Goal: Task Accomplishment & Management: Complete application form

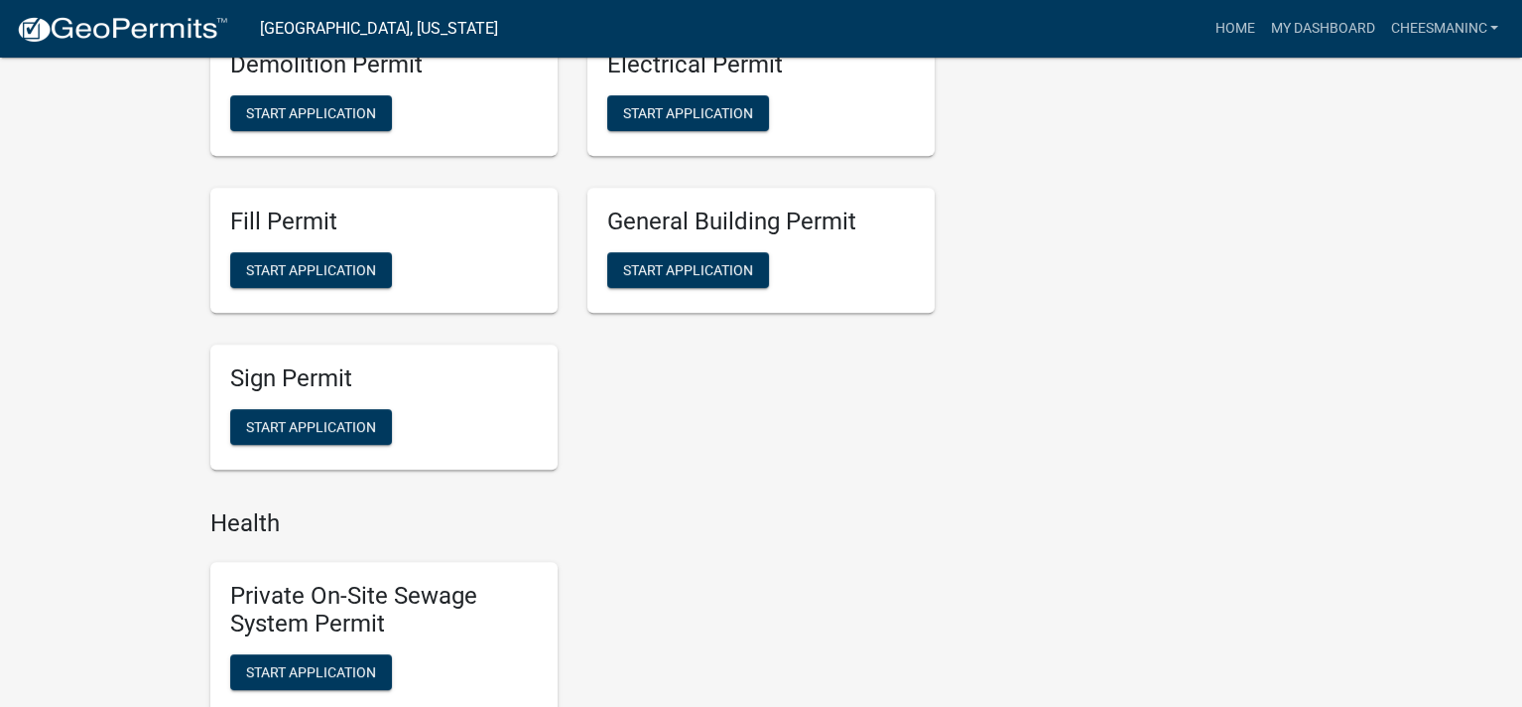
scroll to position [1653, 0]
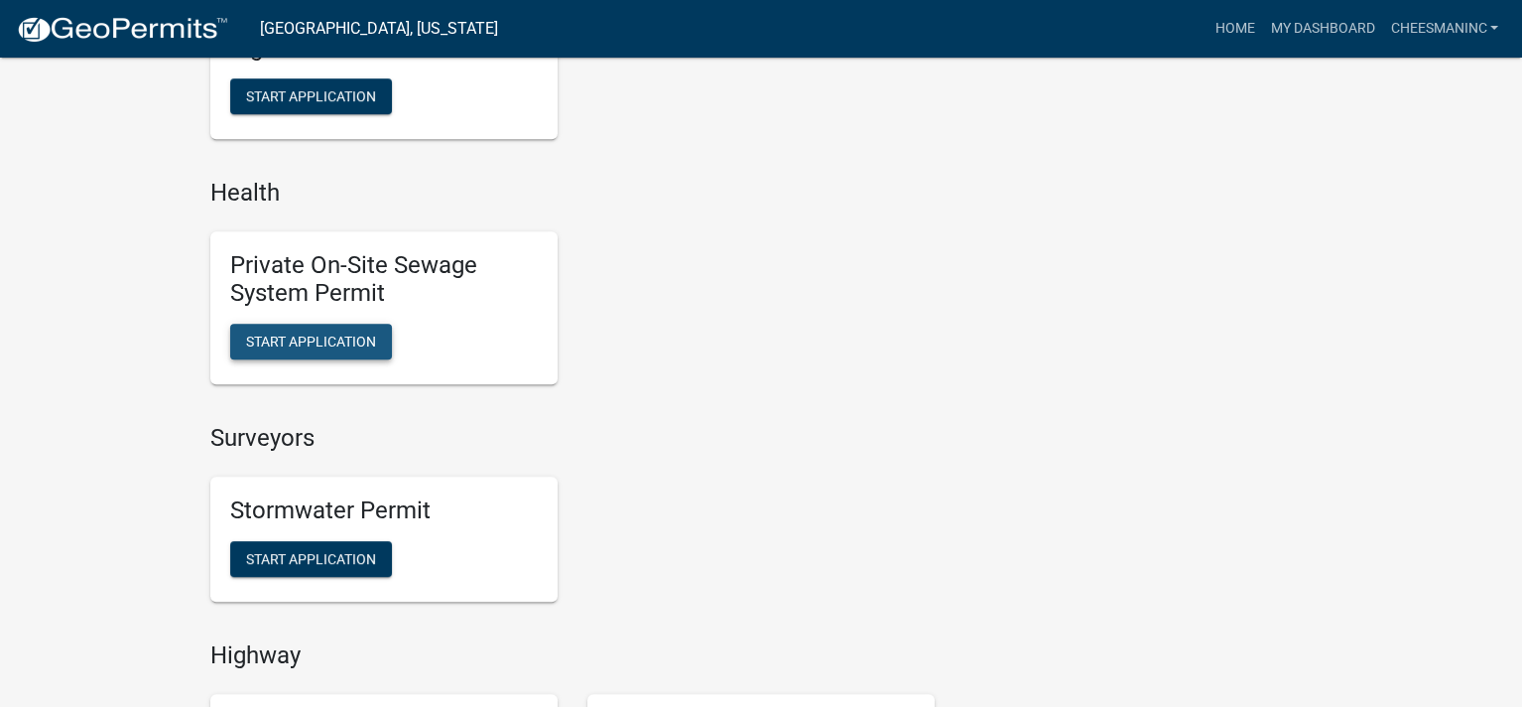
click at [328, 337] on span "Start Application" at bounding box center [311, 341] width 130 height 16
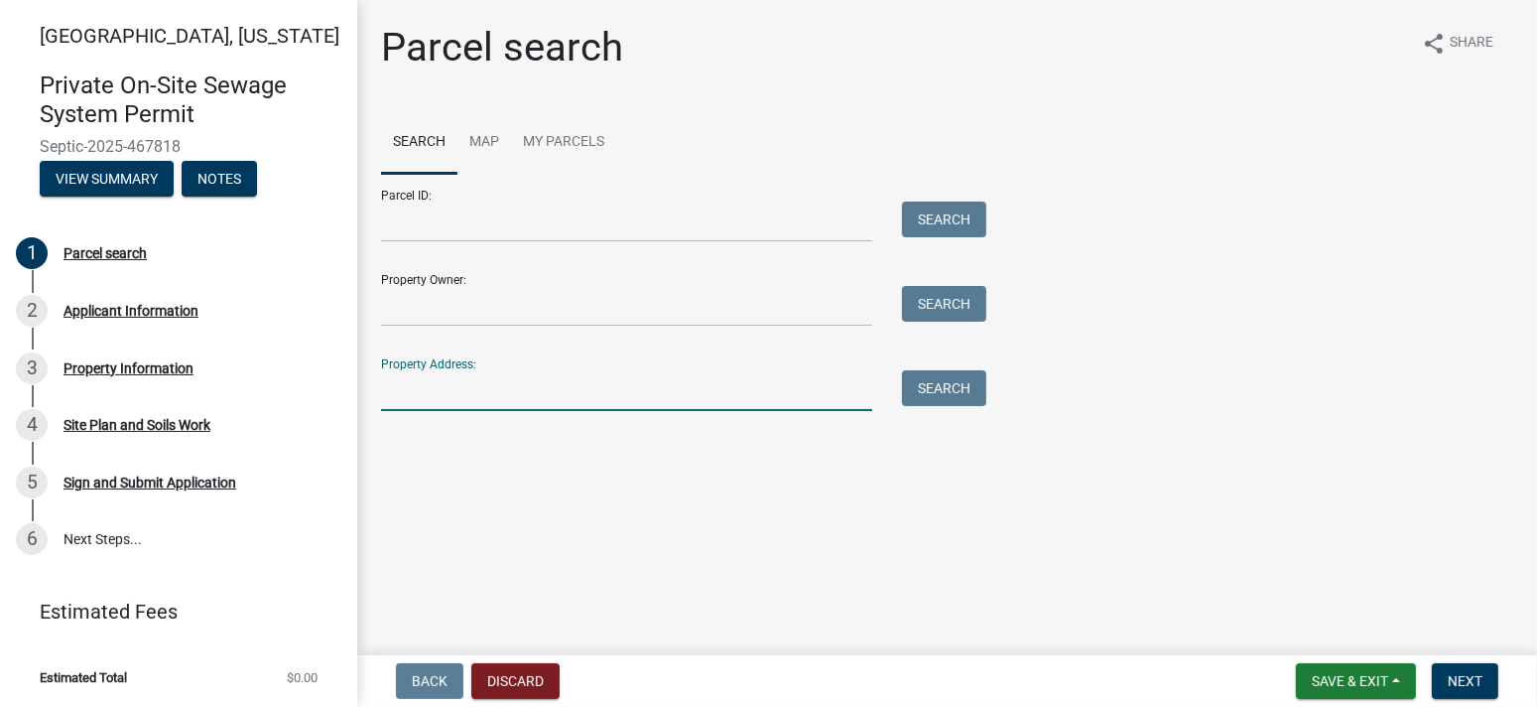
click at [426, 397] on input "Property Address:" at bounding box center [626, 390] width 491 height 41
type input "6"
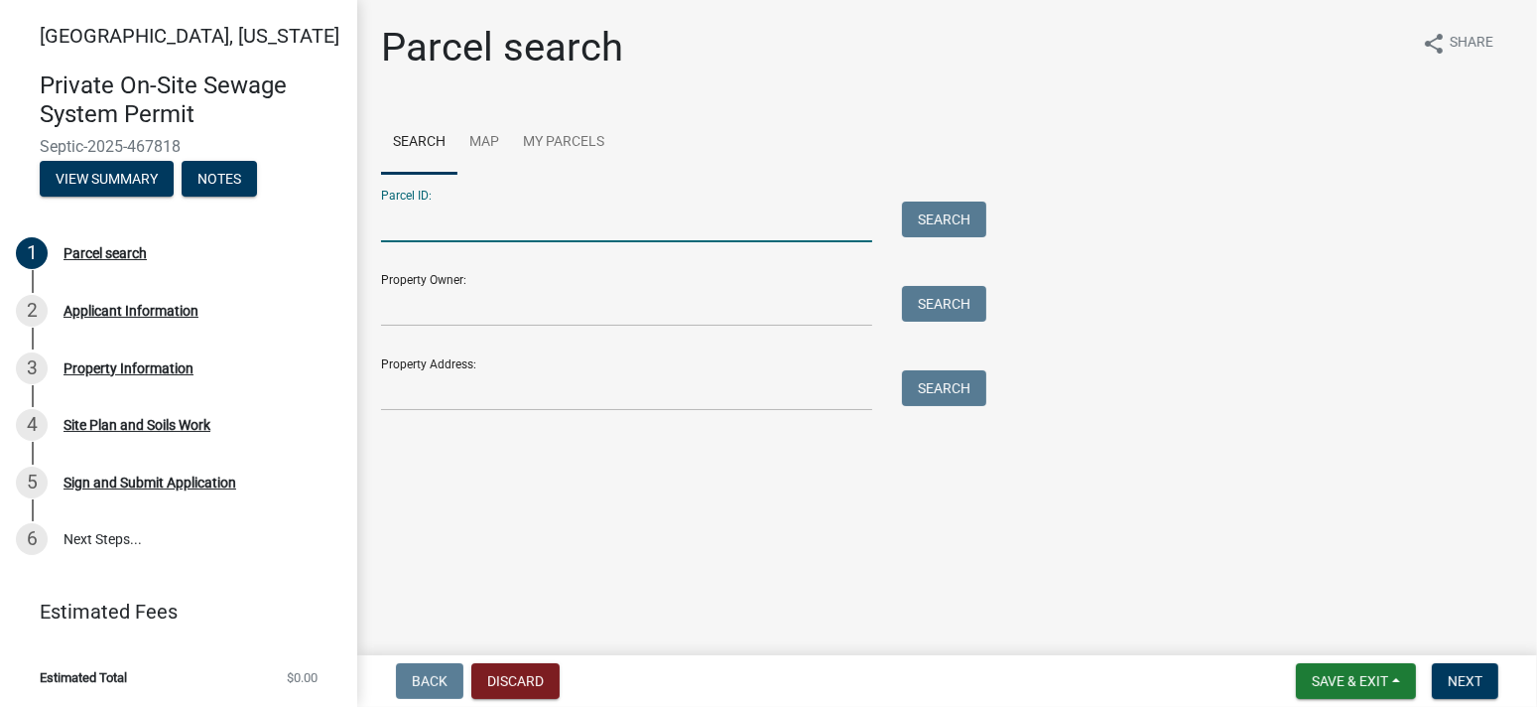
click at [421, 217] on input "Parcel ID:" at bounding box center [626, 221] width 491 height 41
type input "79-11-27-100-028.000-030"
click at [963, 222] on button "Search" at bounding box center [944, 219] width 84 height 36
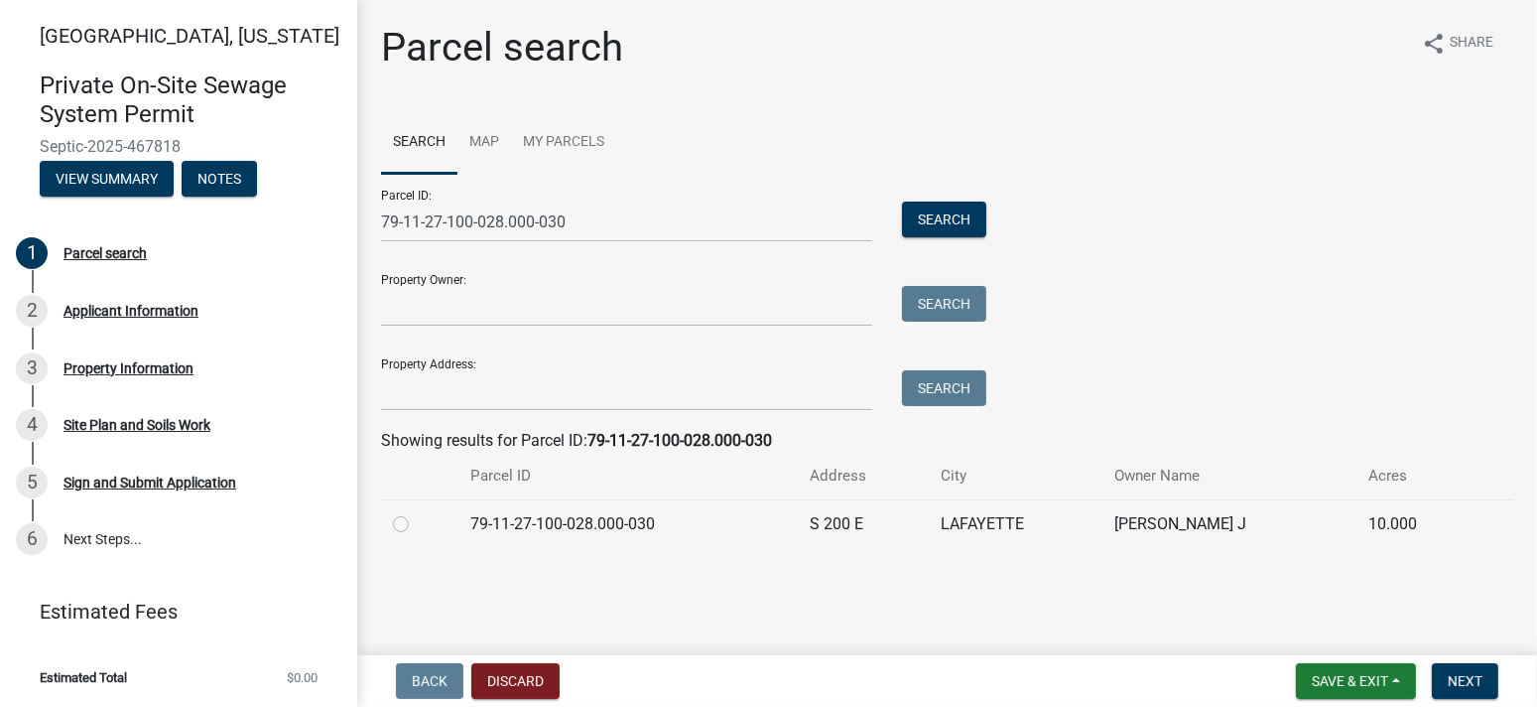
click at [417, 512] on label at bounding box center [417, 512] width 0 height 0
click at [417, 521] on input "radio" at bounding box center [423, 518] width 13 height 13
radio input "true"
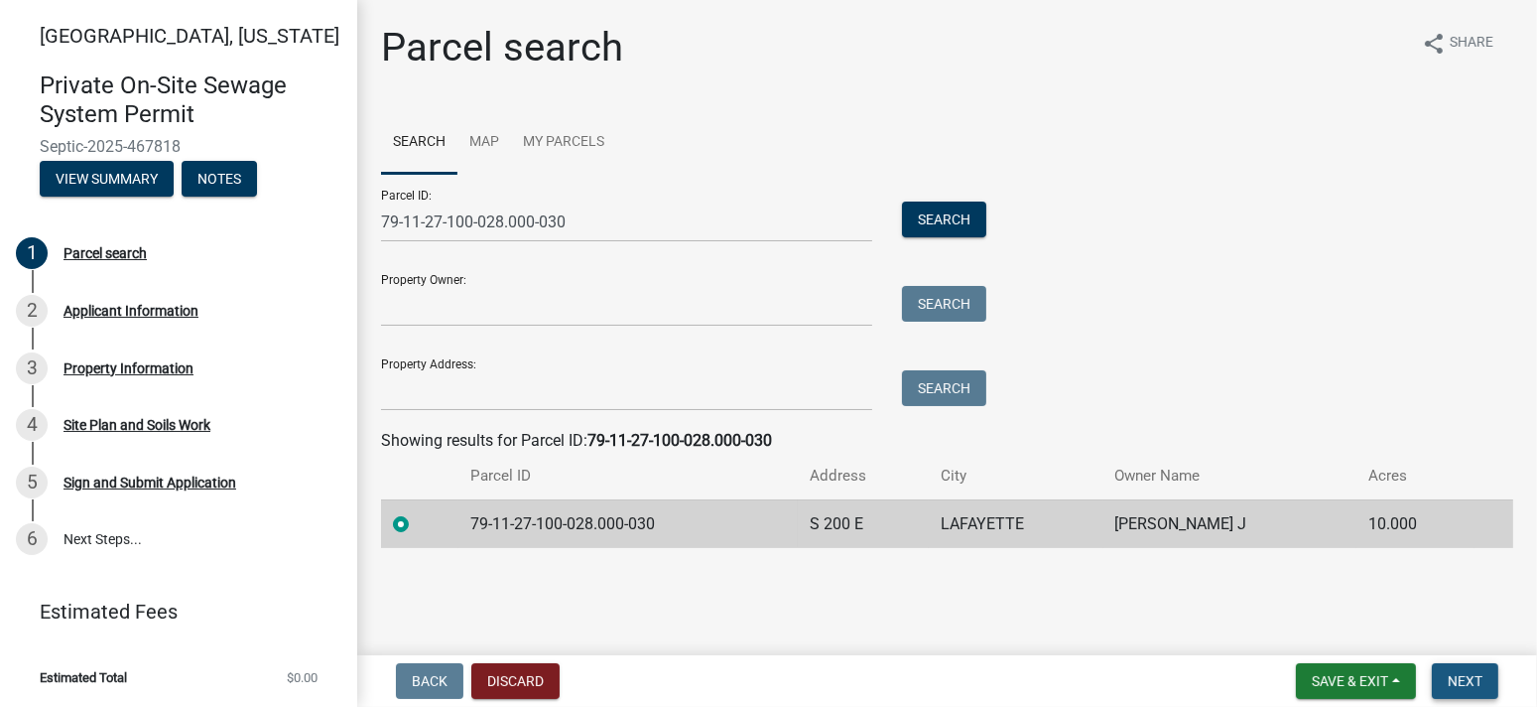
click at [1468, 683] on span "Next" at bounding box center [1465, 681] width 35 height 16
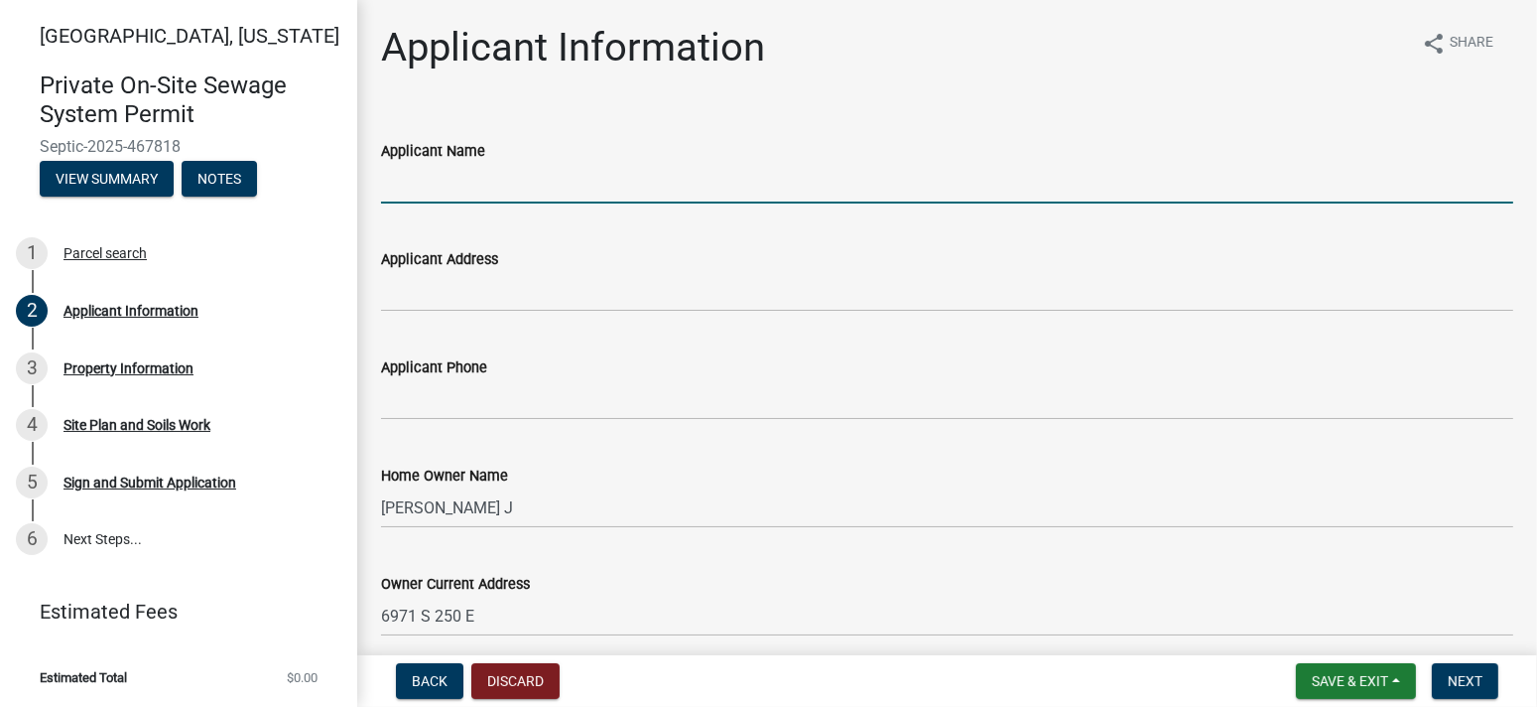
click at [500, 189] on input "Applicant Name" at bounding box center [947, 183] width 1132 height 41
type input "[PERSON_NAME] Inc"
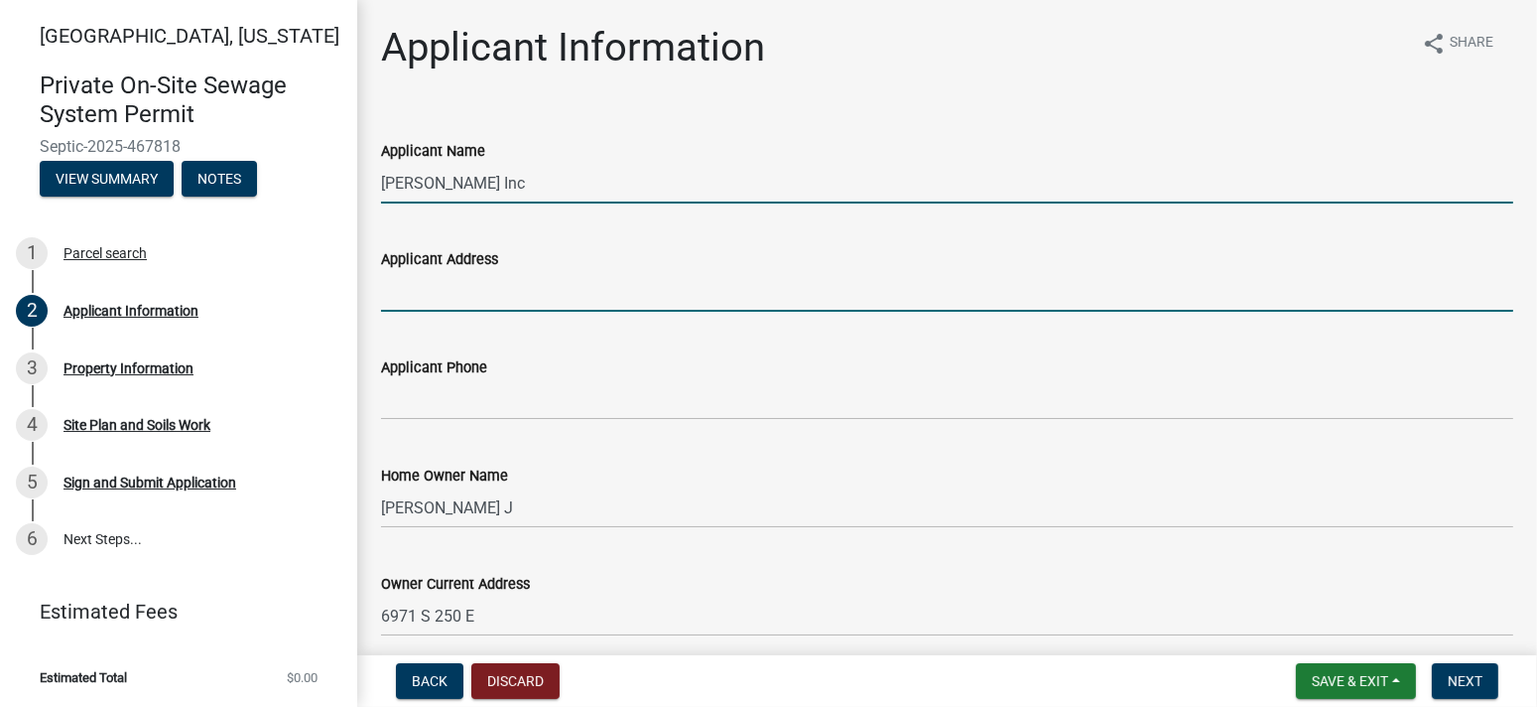
click at [436, 295] on input "Applicant Address" at bounding box center [947, 291] width 1132 height 41
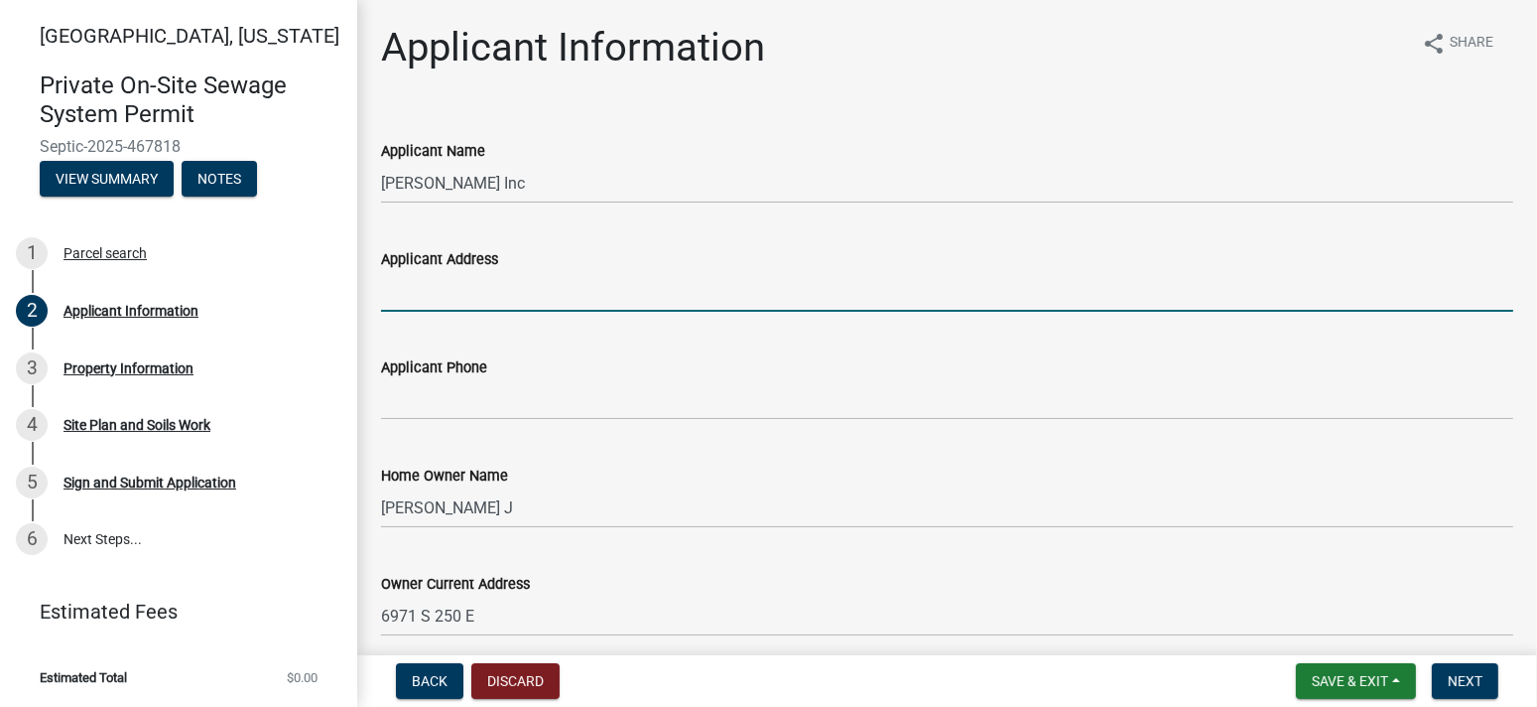
type input "PO Box 10"
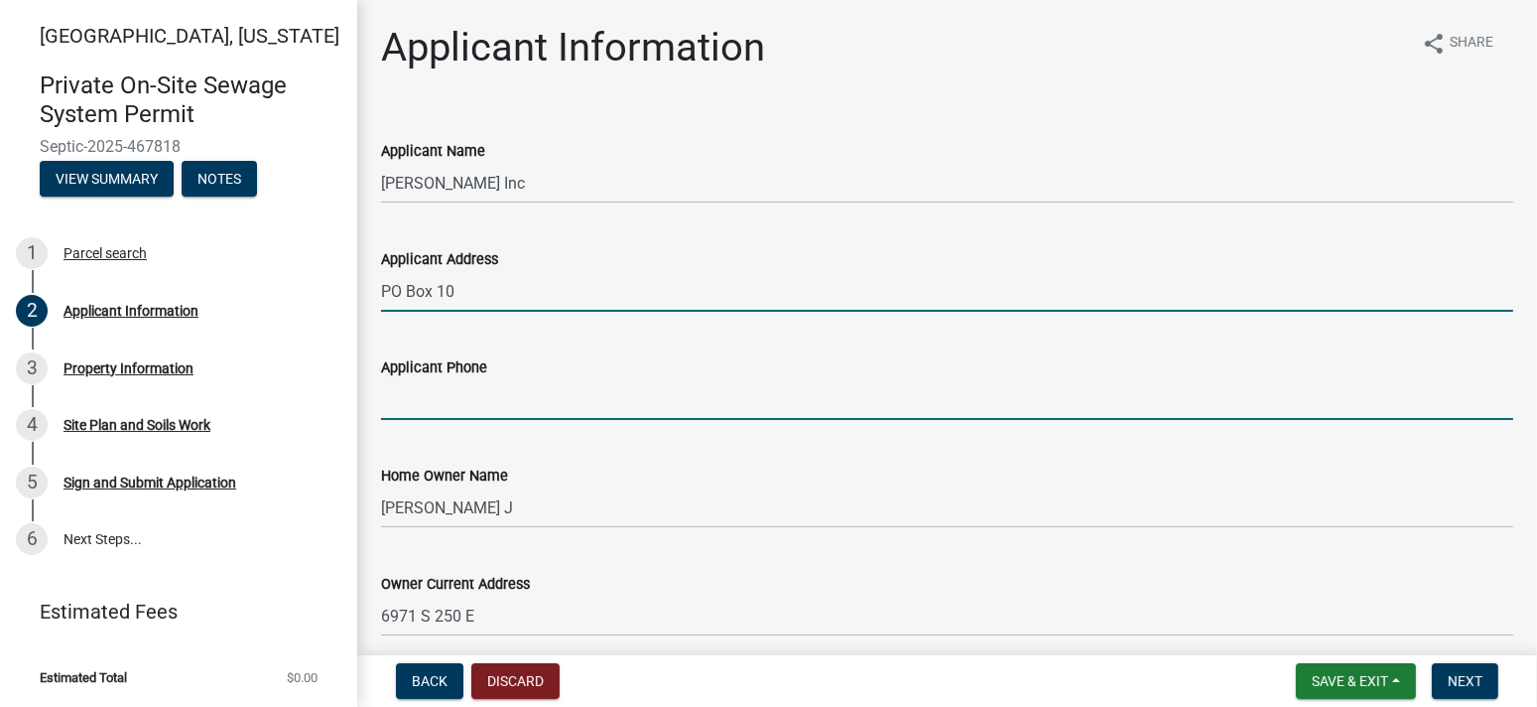
type input "7655722550"
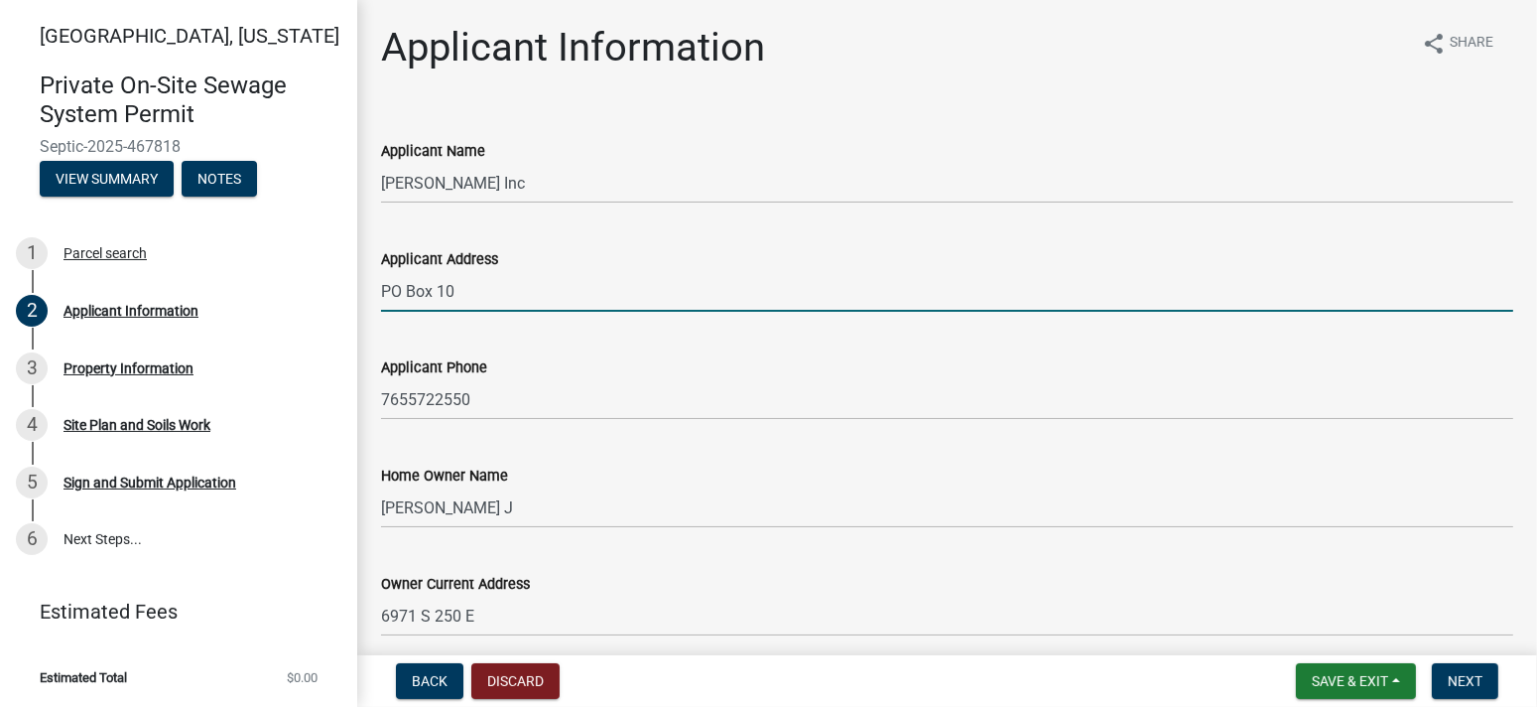
scroll to position [330, 0]
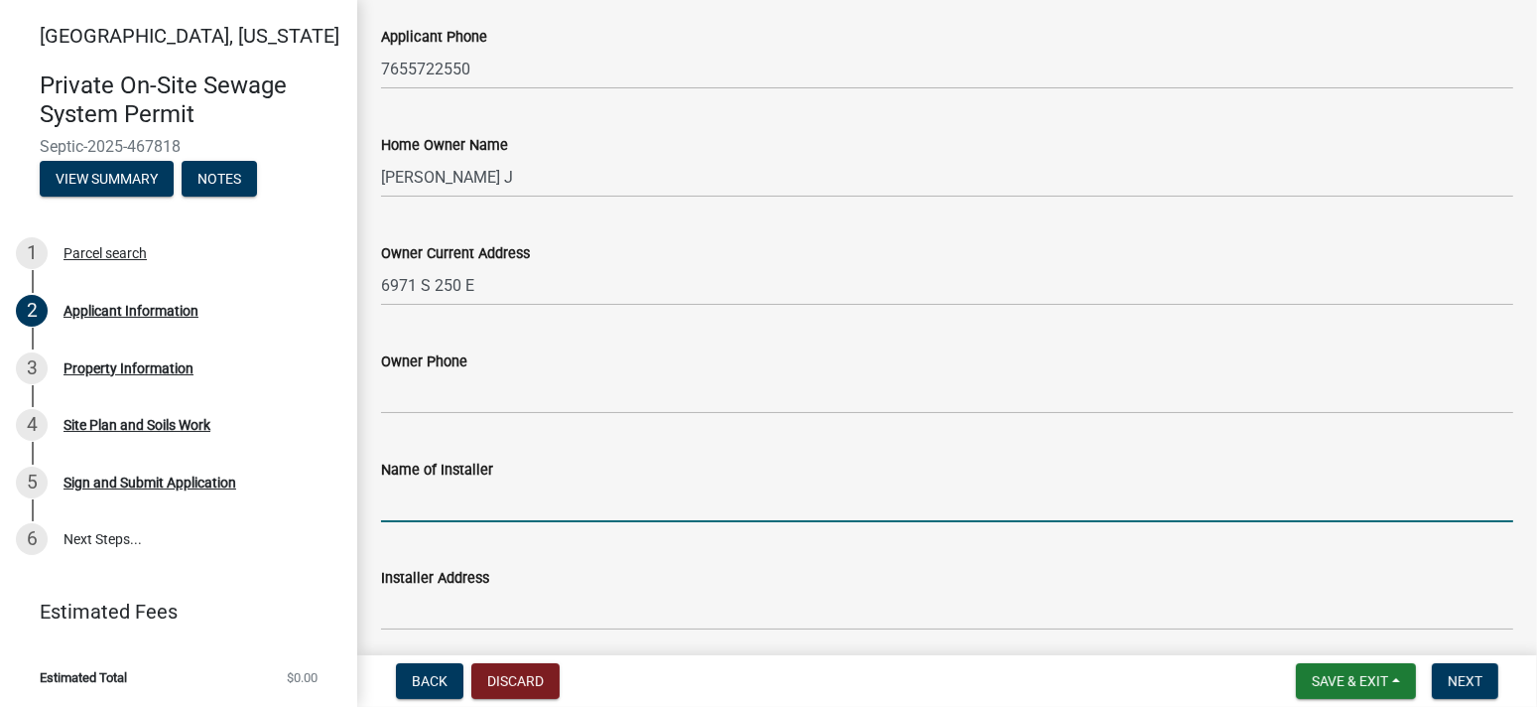
click at [471, 500] on input "Name of Installer" at bounding box center [947, 501] width 1132 height 41
type input "[PERSON_NAME] Inc"
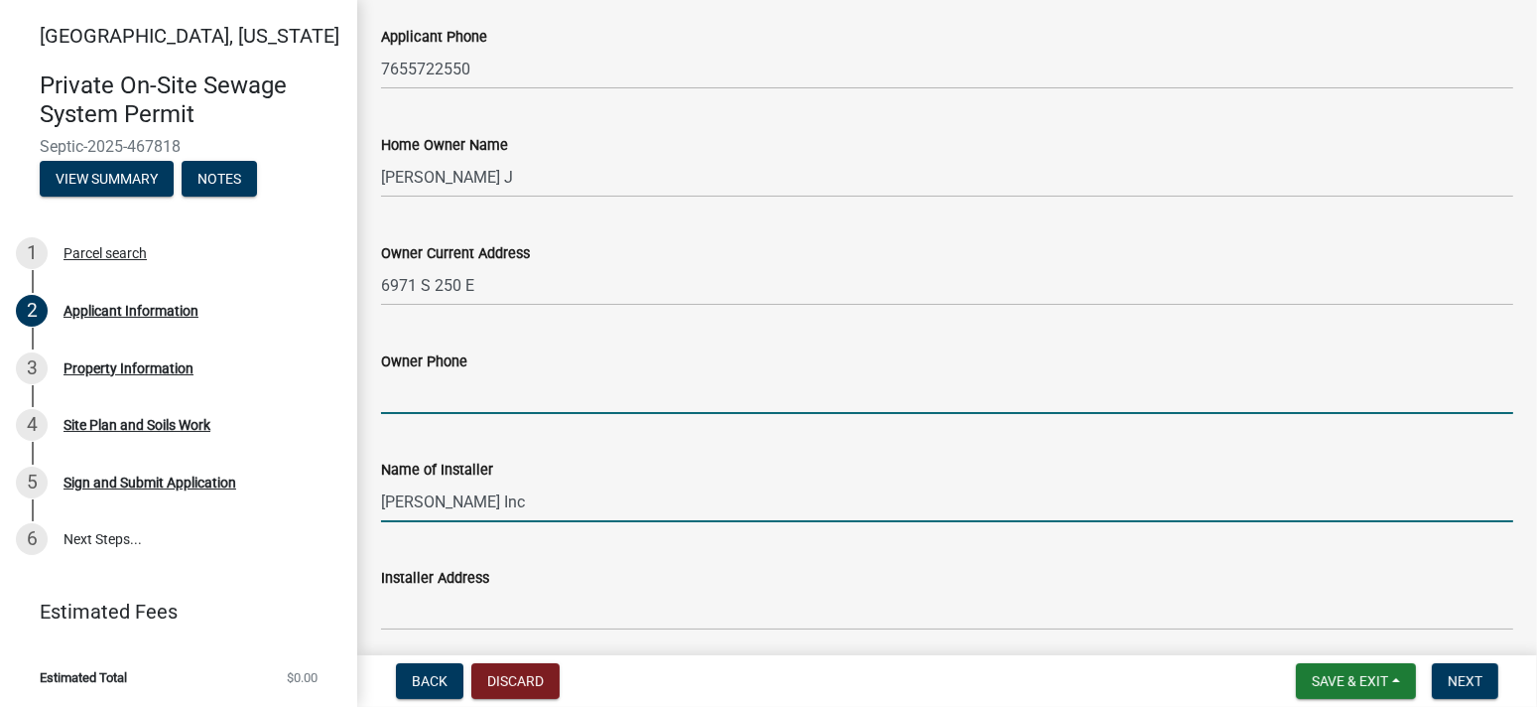
type input "7655722550"
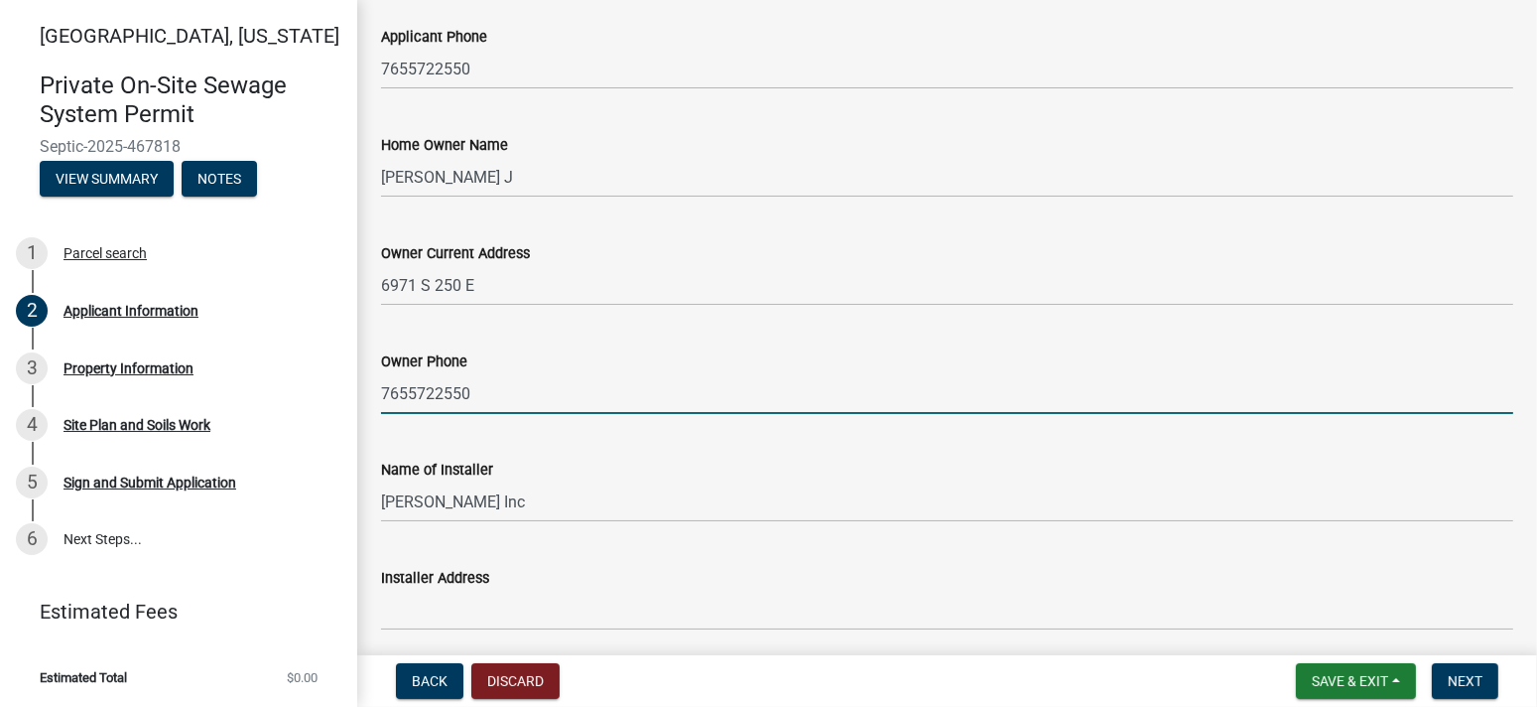
drag, startPoint x: 520, startPoint y: 393, endPoint x: 352, endPoint y: 392, distance: 167.7
click at [352, 392] on div "[GEOGRAPHIC_DATA], [US_STATE] Private On-Site Sewage System Permit Septic-2025-…" at bounding box center [768, 353] width 1537 height 707
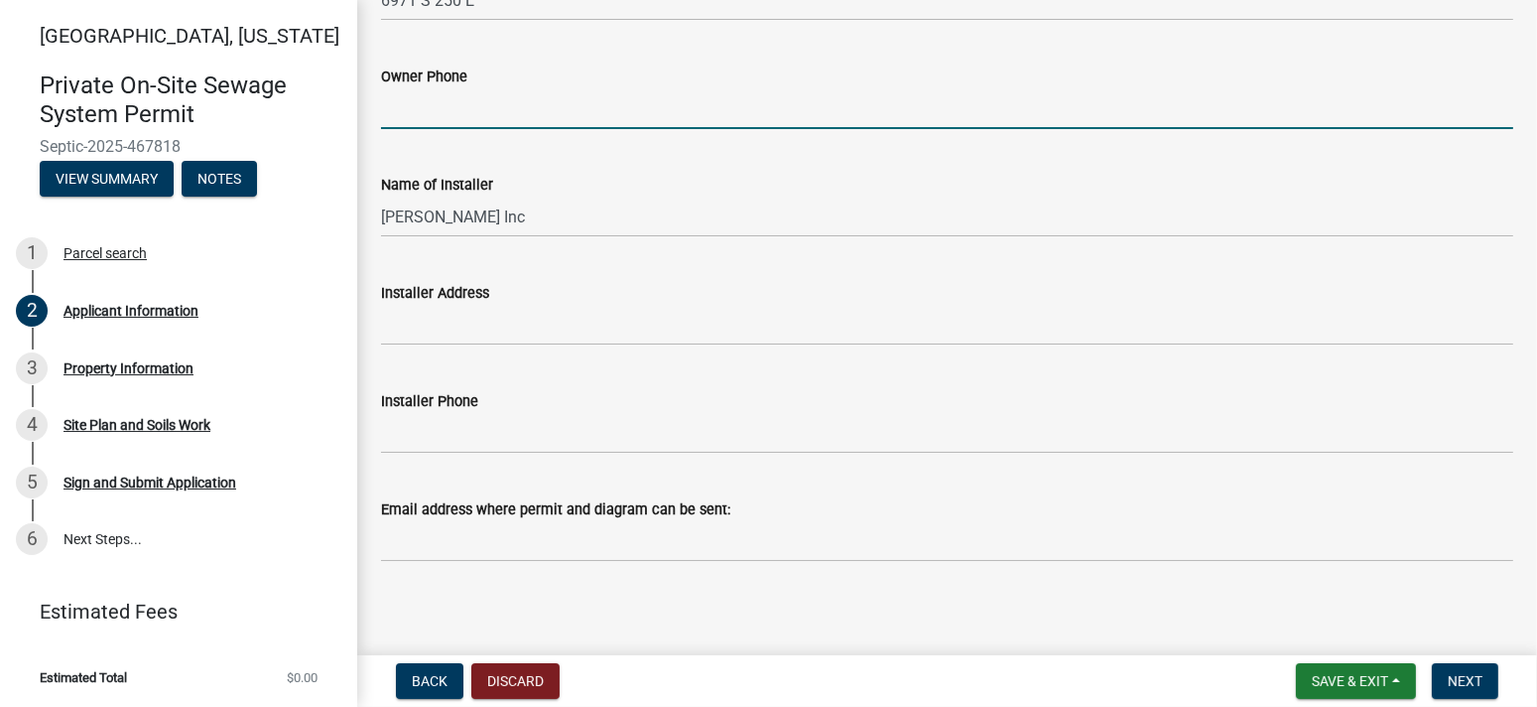
scroll to position [622, 0]
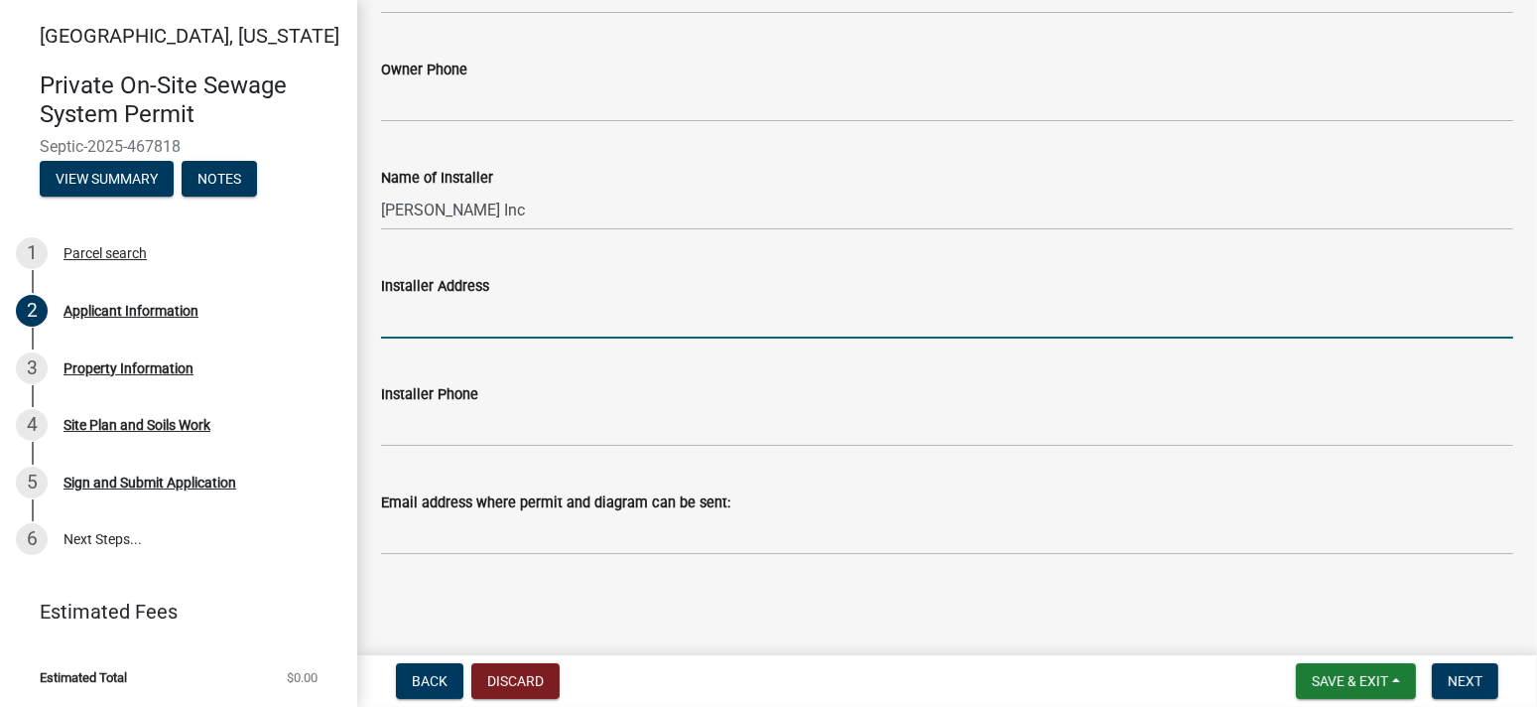
click at [459, 309] on input "Installer Address" at bounding box center [947, 318] width 1132 height 41
type input "PO Box 10"
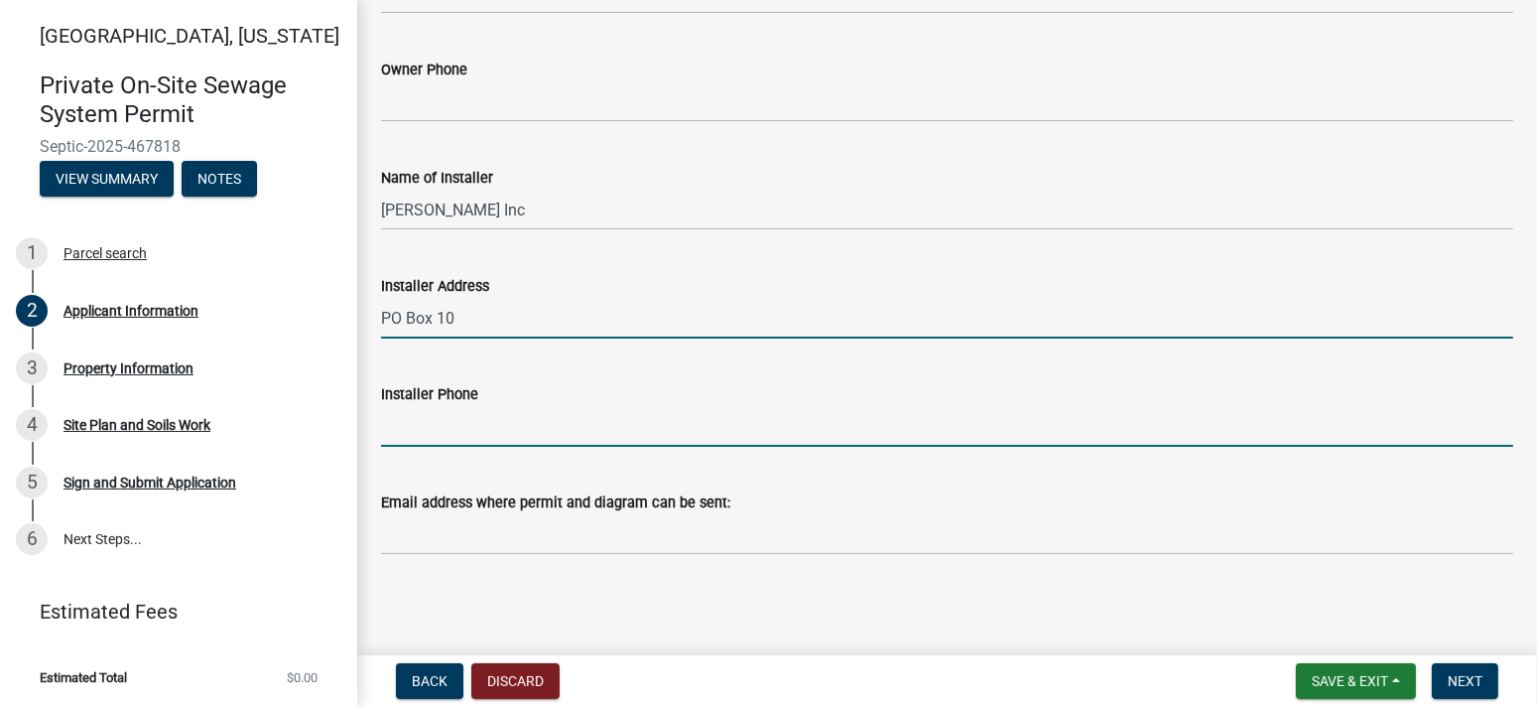
type input "7655722550"
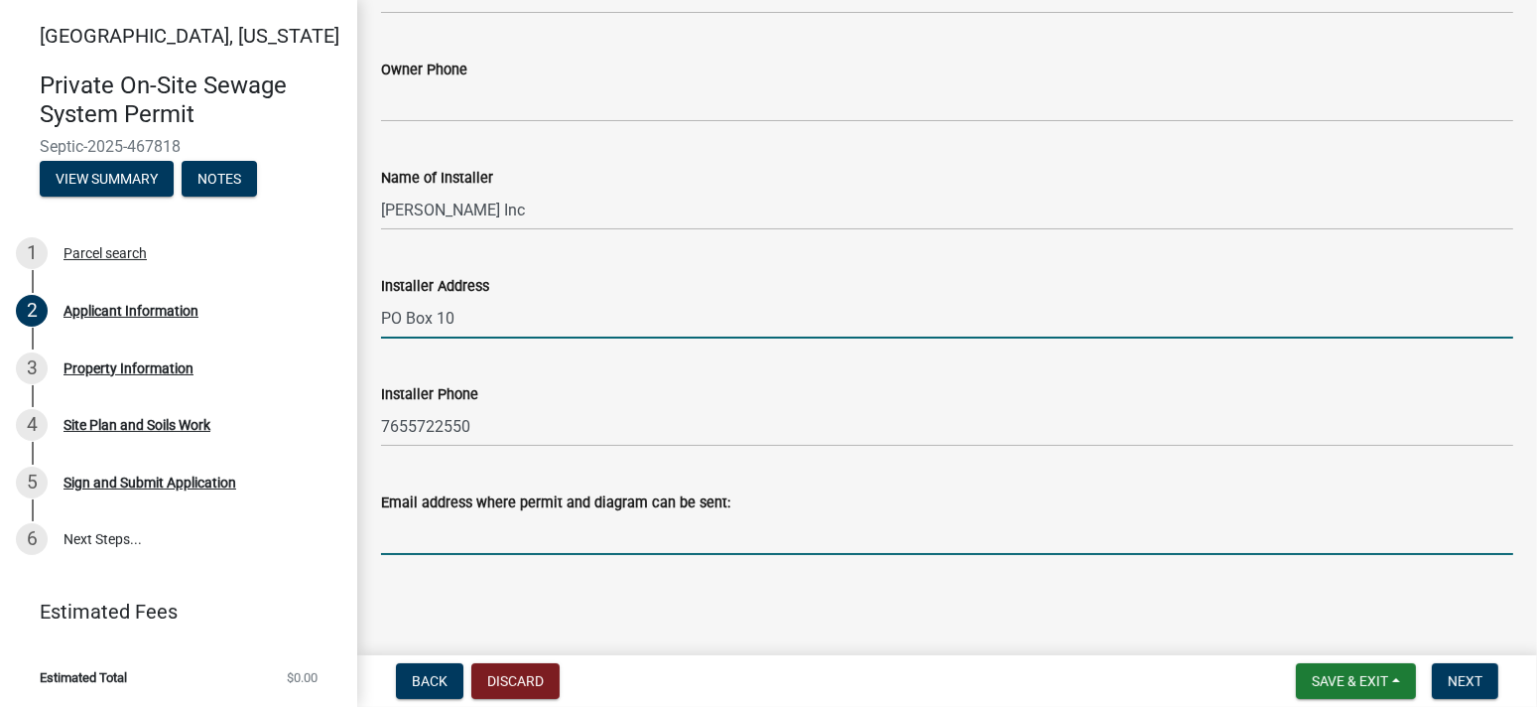
click at [460, 543] on input "Email address where permit and diagram can be sent:" at bounding box center [947, 534] width 1132 height 41
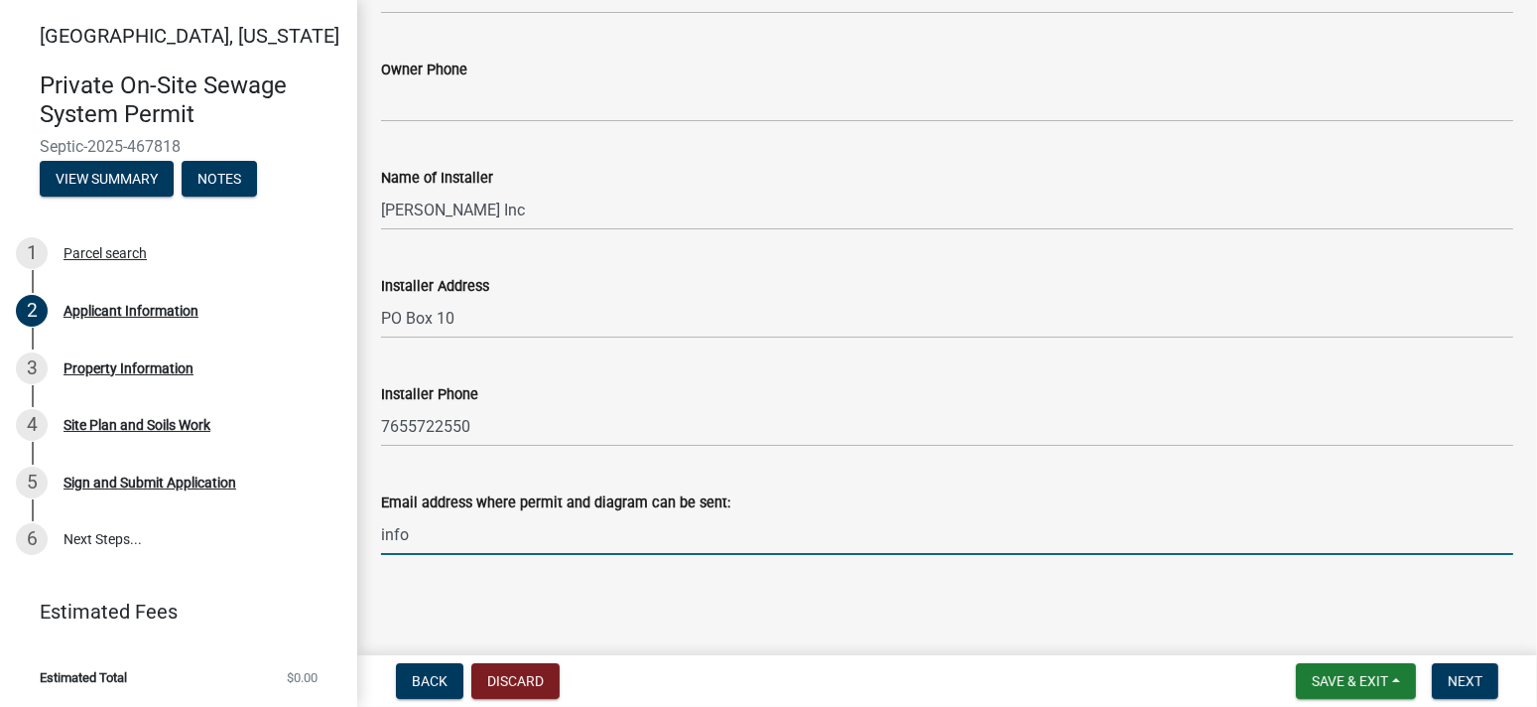
type input "[EMAIL_ADDRESS][DOMAIN_NAME]"
click at [1461, 674] on span "Next" at bounding box center [1465, 681] width 35 height 16
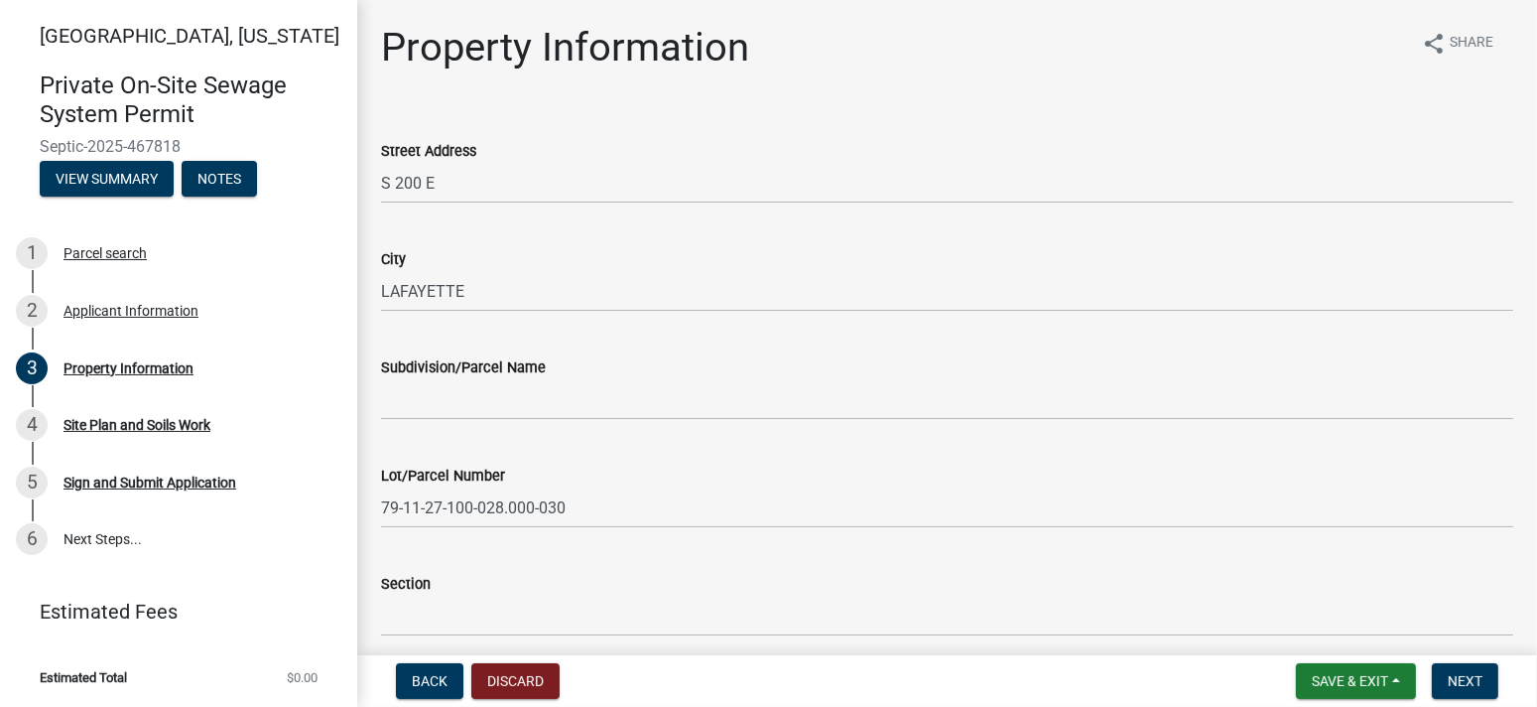
scroll to position [330, 0]
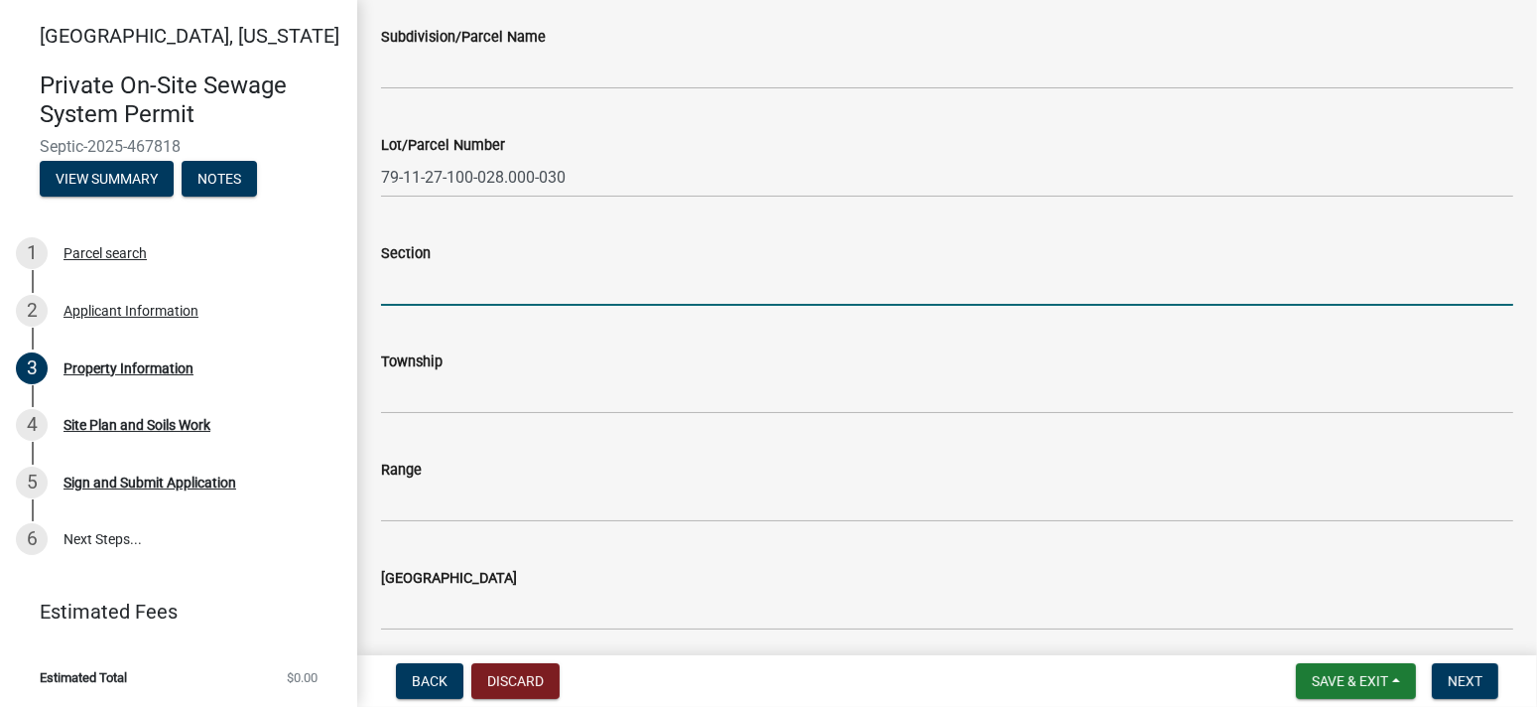
click at [425, 290] on input "Section" at bounding box center [947, 285] width 1132 height 41
type input "27"
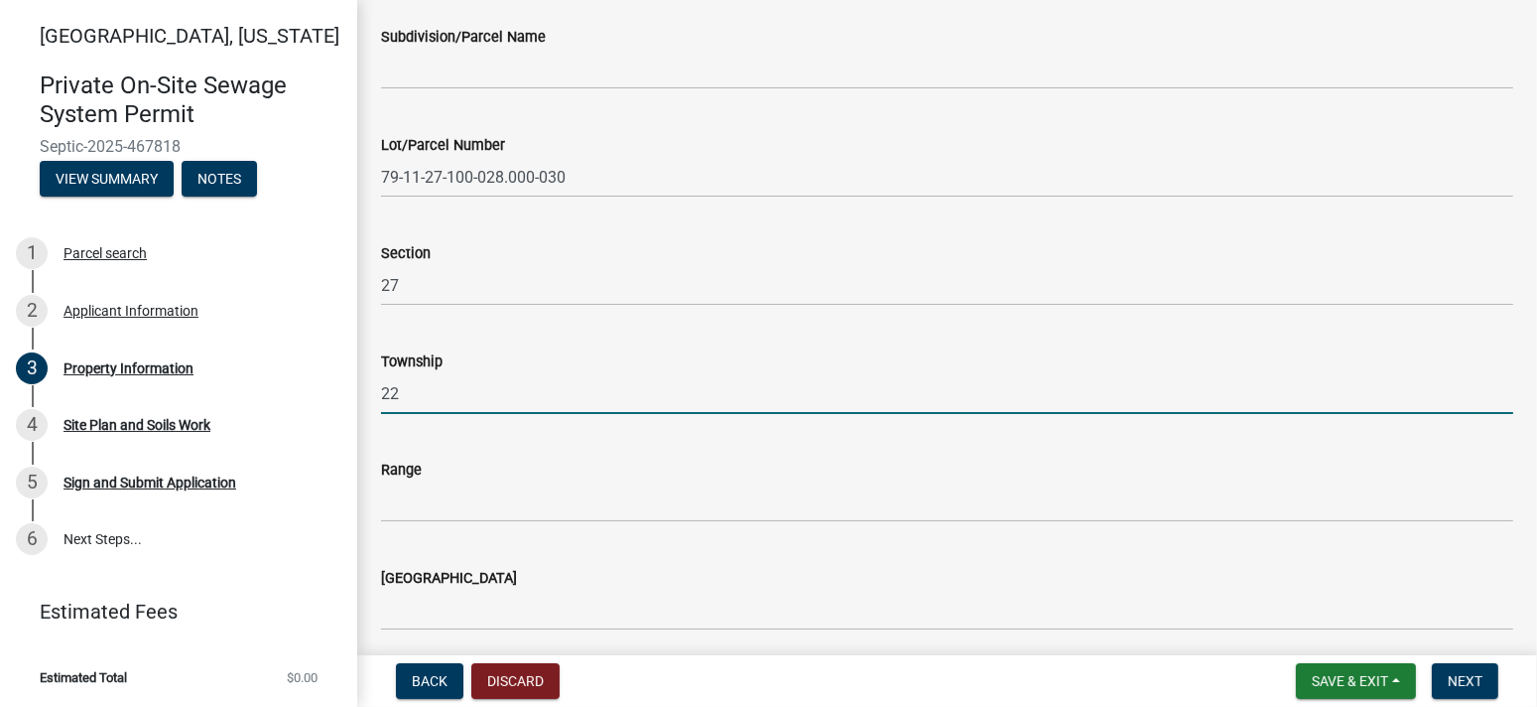
type input "22"
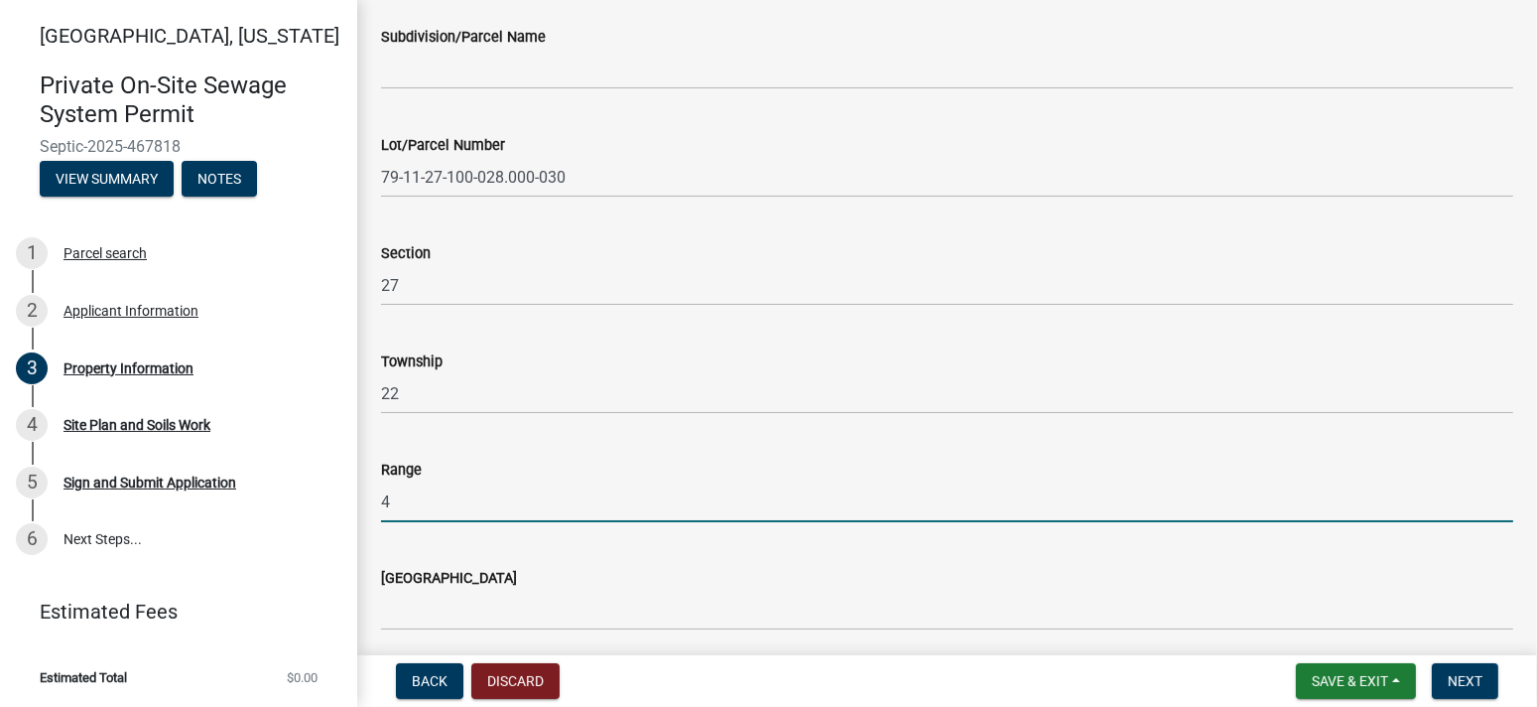
type input "4"
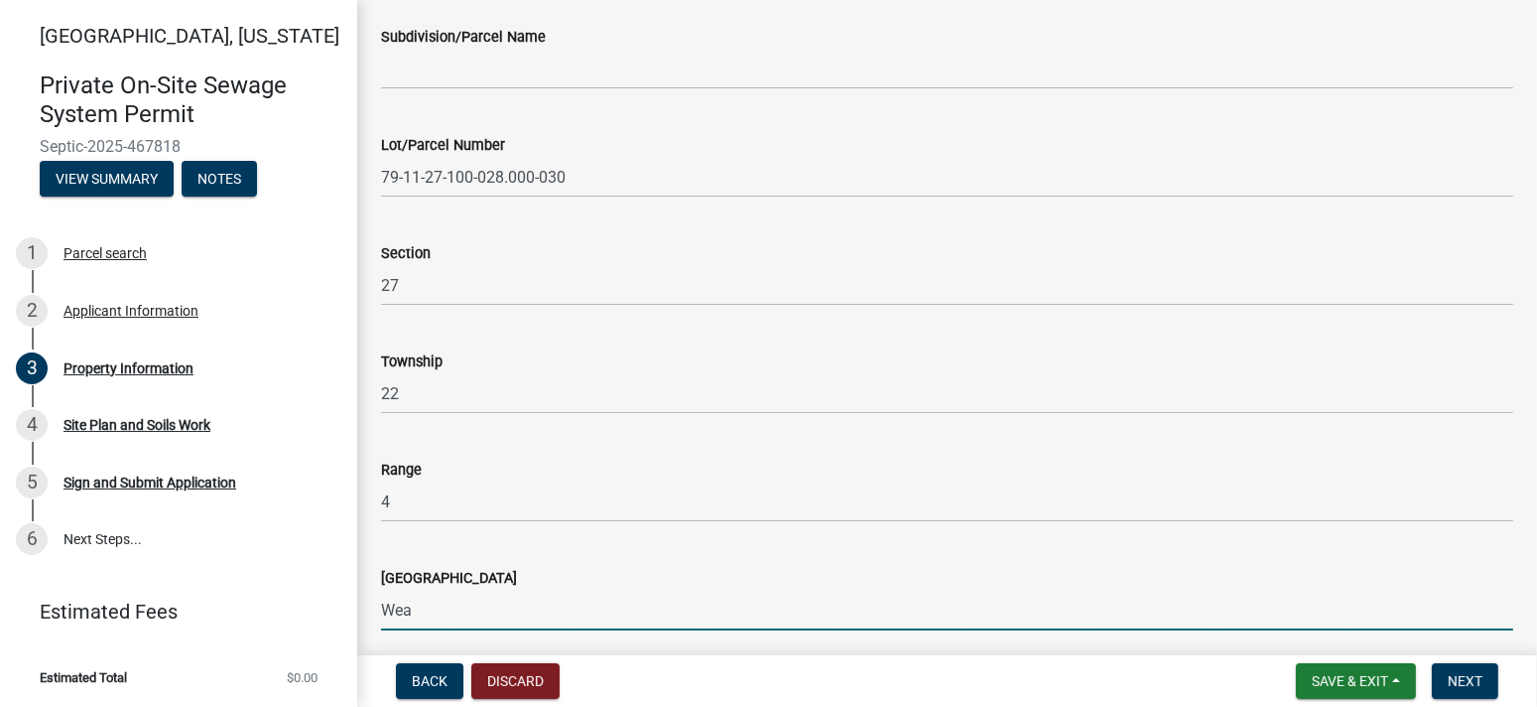
scroll to position [661, 0]
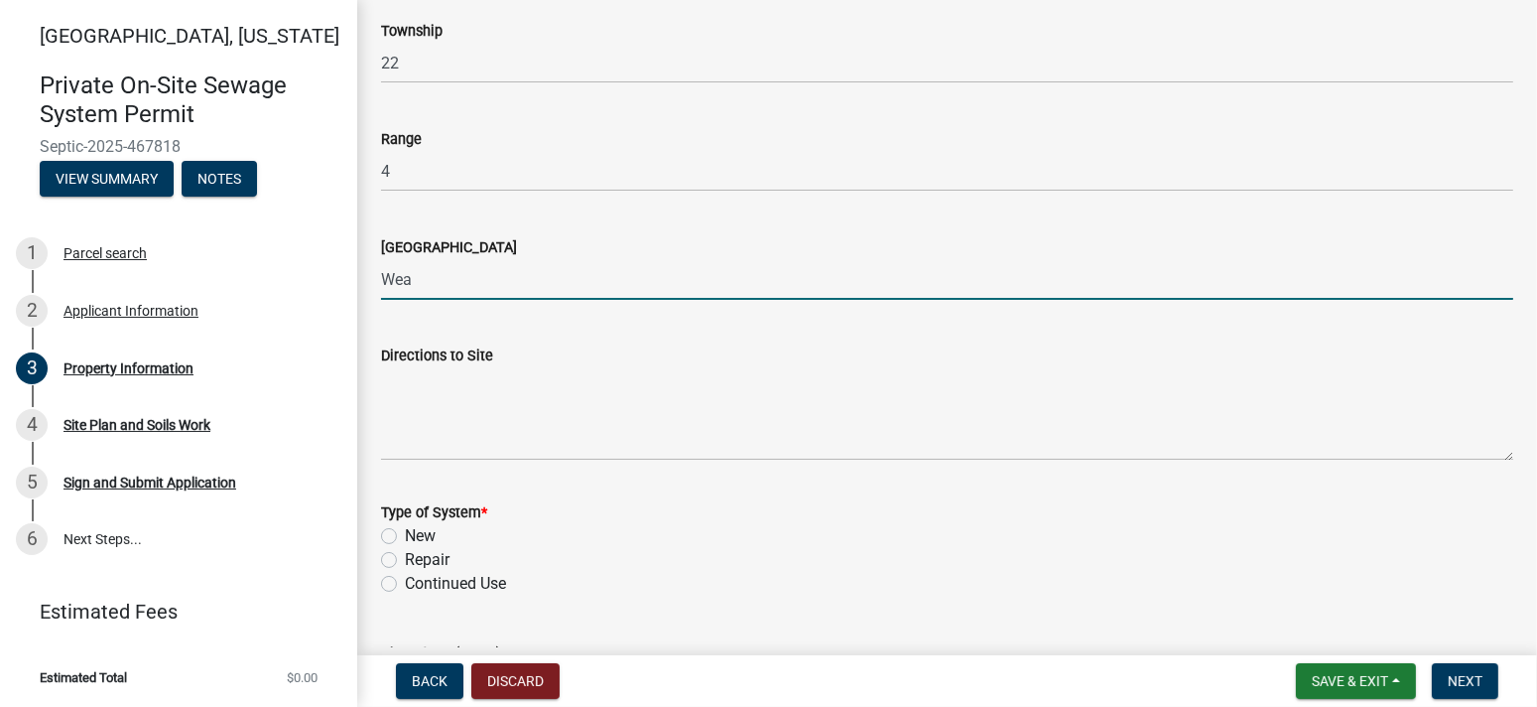
type input "Wea"
click at [379, 538] on div "Type of System * New Repair Continued Use" at bounding box center [947, 535] width 1162 height 119
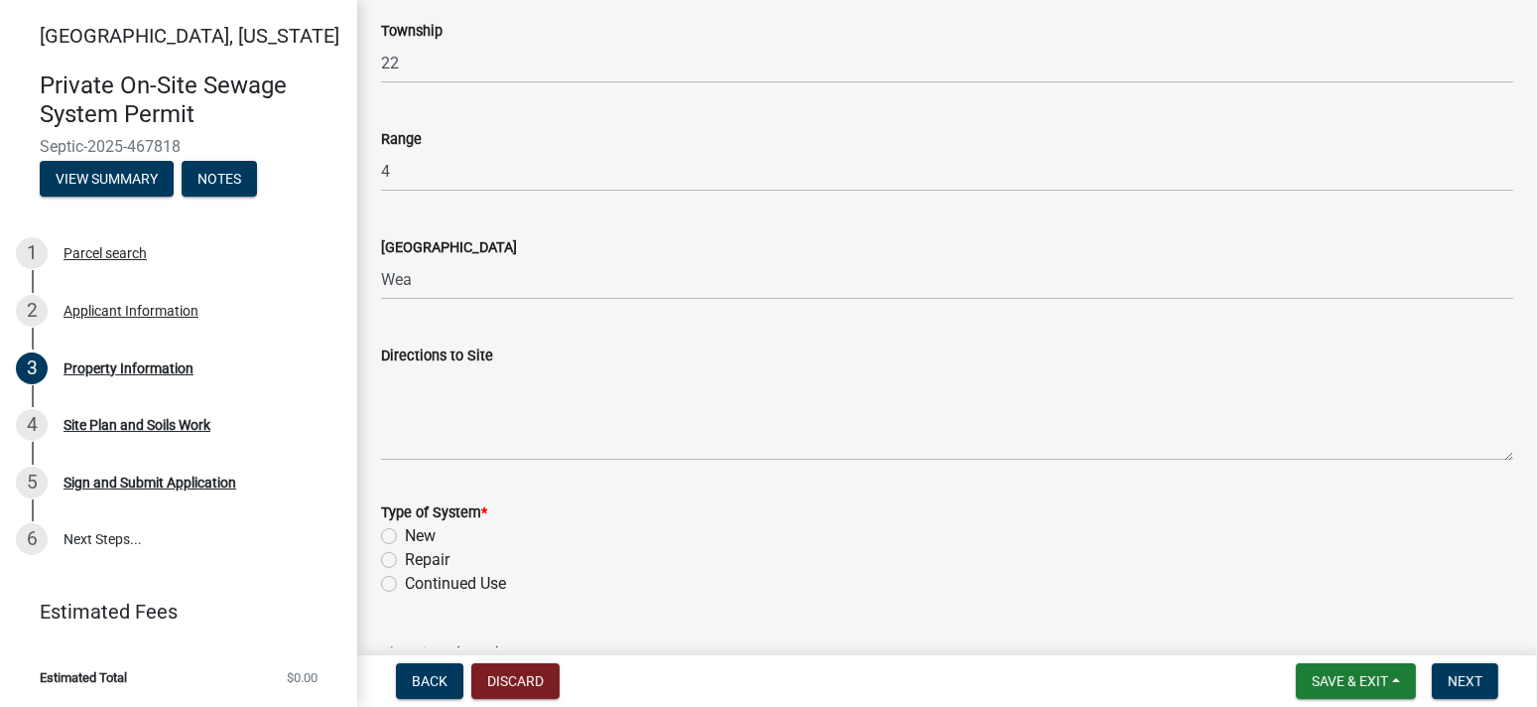
click at [405, 533] on label "New" at bounding box center [420, 536] width 31 height 24
click at [405, 533] on input "New" at bounding box center [411, 530] width 13 height 13
radio input "true"
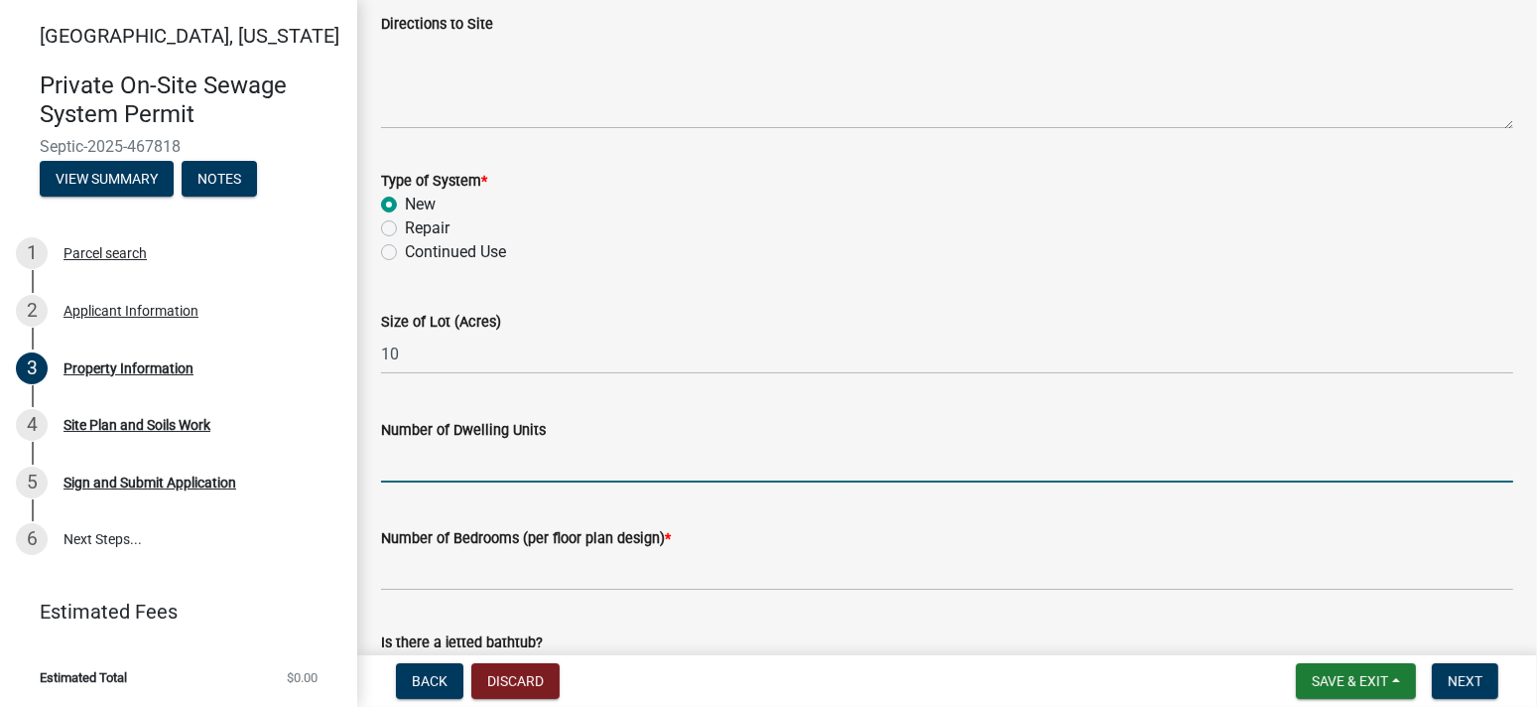
click at [434, 462] on input "Number of Dwelling Units" at bounding box center [947, 462] width 1132 height 41
type input "1"
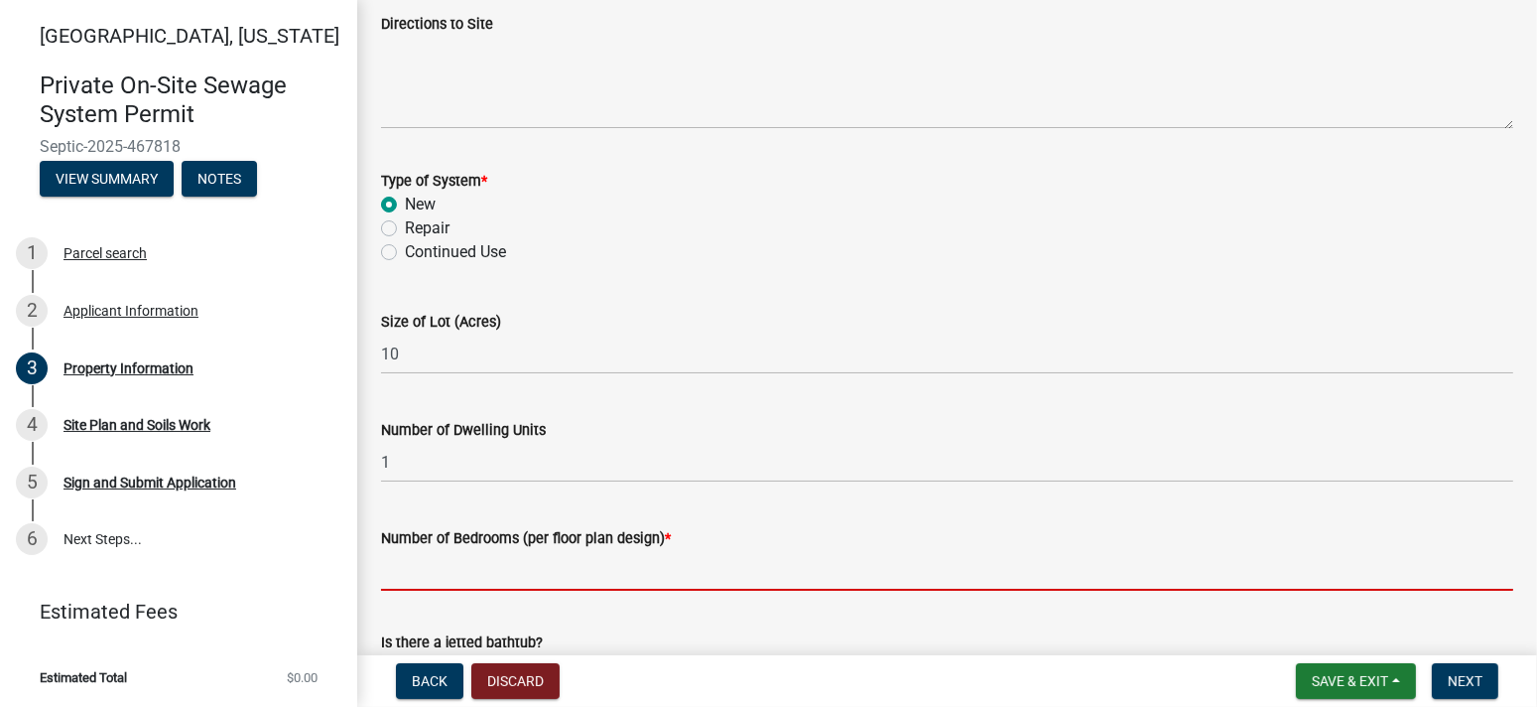
click at [425, 554] on input "Number of Bedrooms (per floor plan design) *" at bounding box center [947, 570] width 1132 height 41
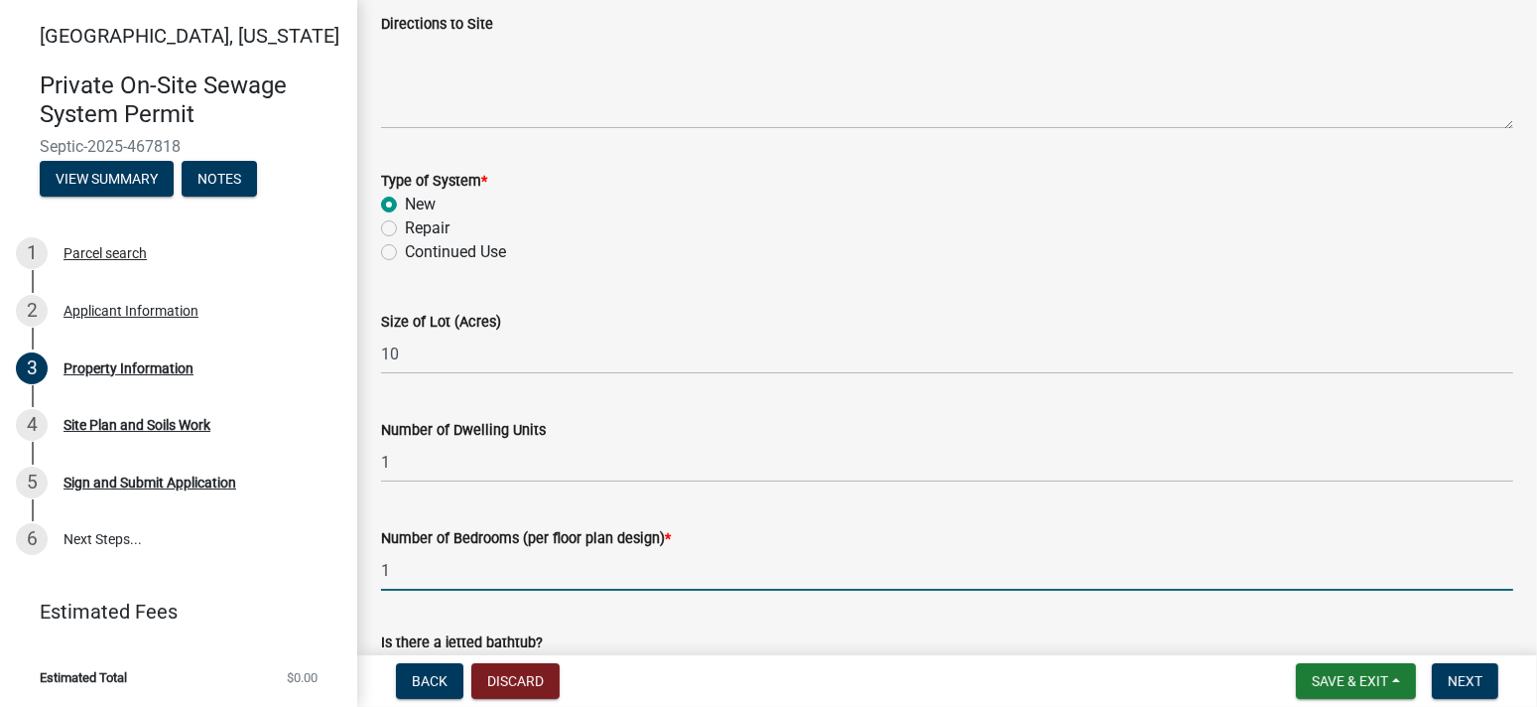
scroll to position [1323, 0]
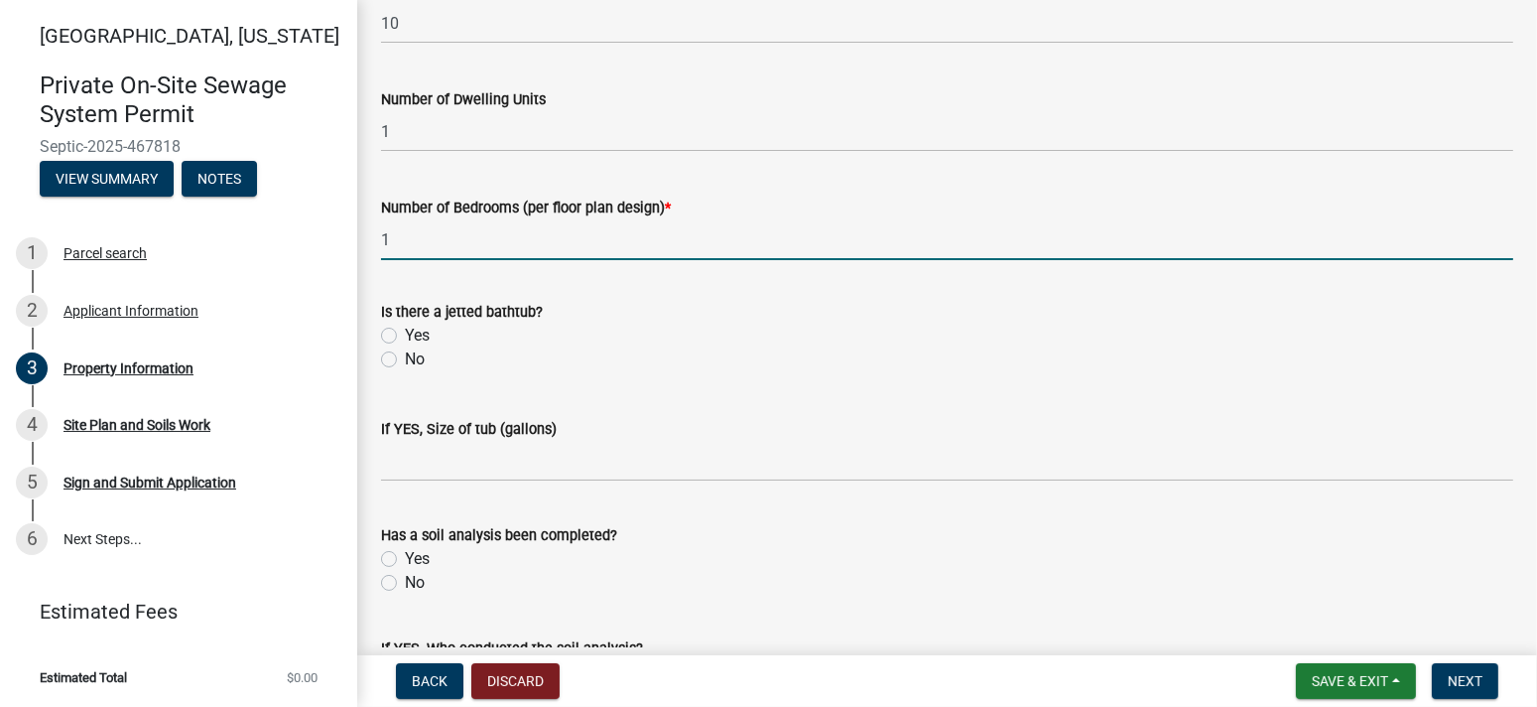
type input "1"
click at [405, 356] on label "No" at bounding box center [415, 359] width 20 height 24
click at [405, 356] on input "No" at bounding box center [411, 353] width 13 height 13
radio input "true"
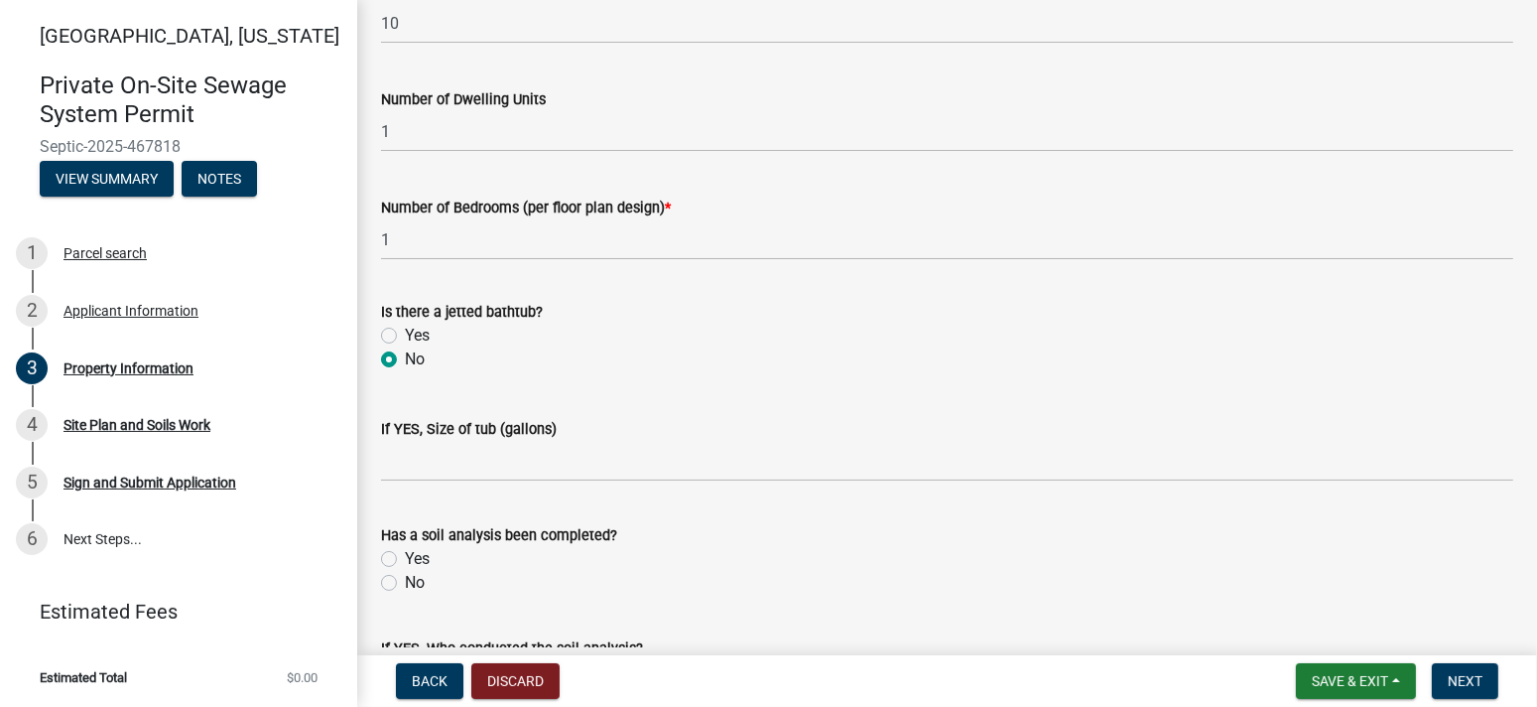
click at [405, 556] on label "Yes" at bounding box center [417, 559] width 25 height 24
click at [405, 556] on input "Yes" at bounding box center [411, 553] width 13 height 13
radio input "true"
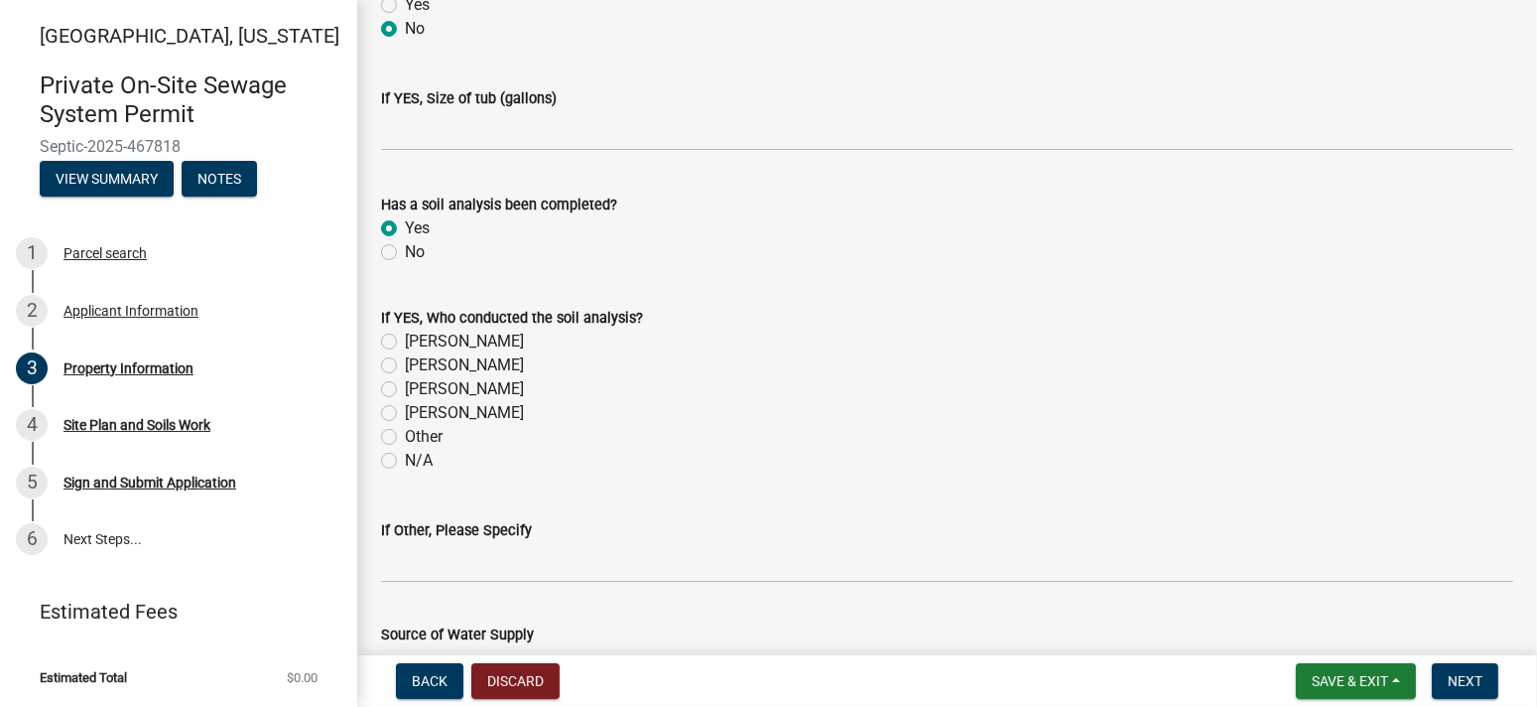
click at [405, 388] on label "[PERSON_NAME]" at bounding box center [464, 389] width 119 height 24
click at [405, 388] on input "[PERSON_NAME]" at bounding box center [411, 383] width 13 height 13
radio input "true"
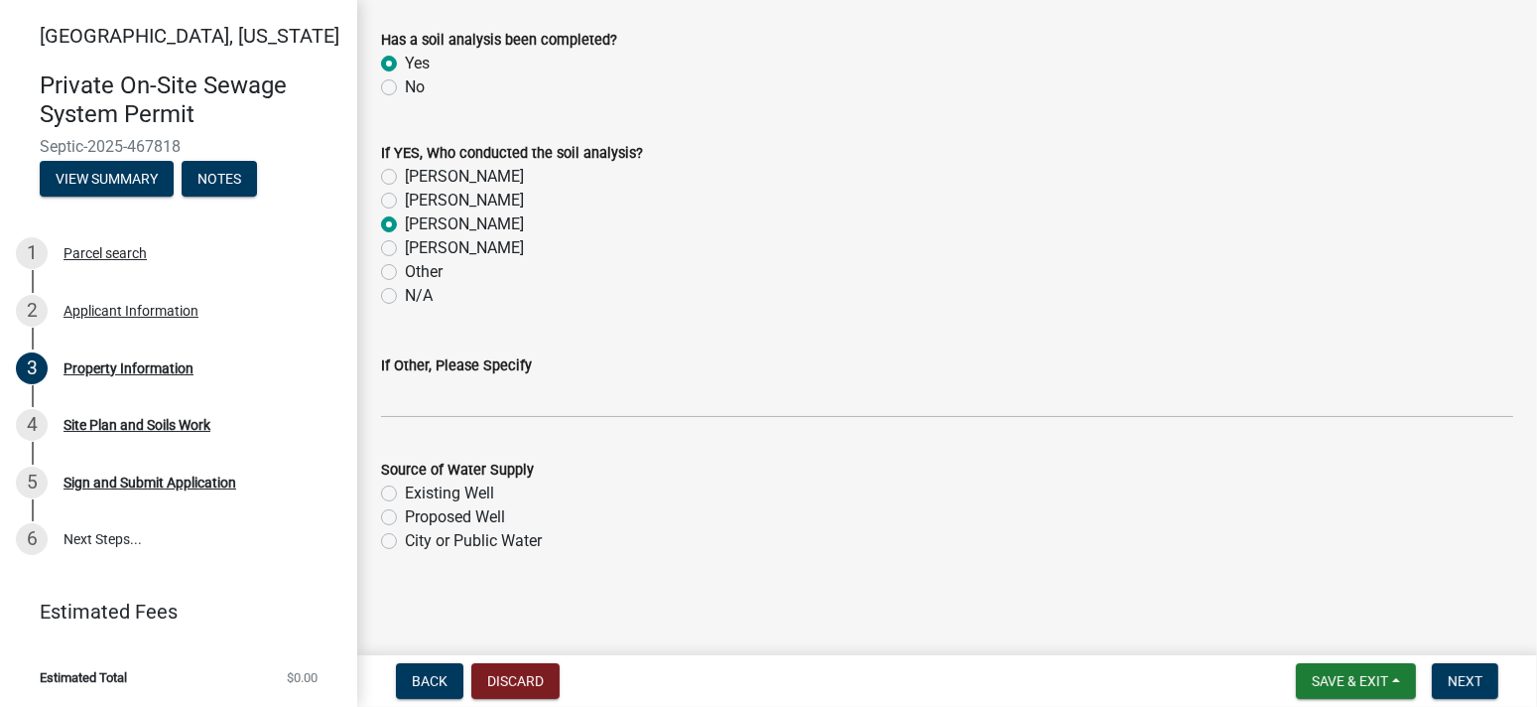
click at [405, 511] on label "Proposed Well" at bounding box center [455, 517] width 100 height 24
click at [405, 511] on input "Proposed Well" at bounding box center [411, 511] width 13 height 13
radio input "true"
click at [1459, 697] on button "Next" at bounding box center [1465, 681] width 66 height 36
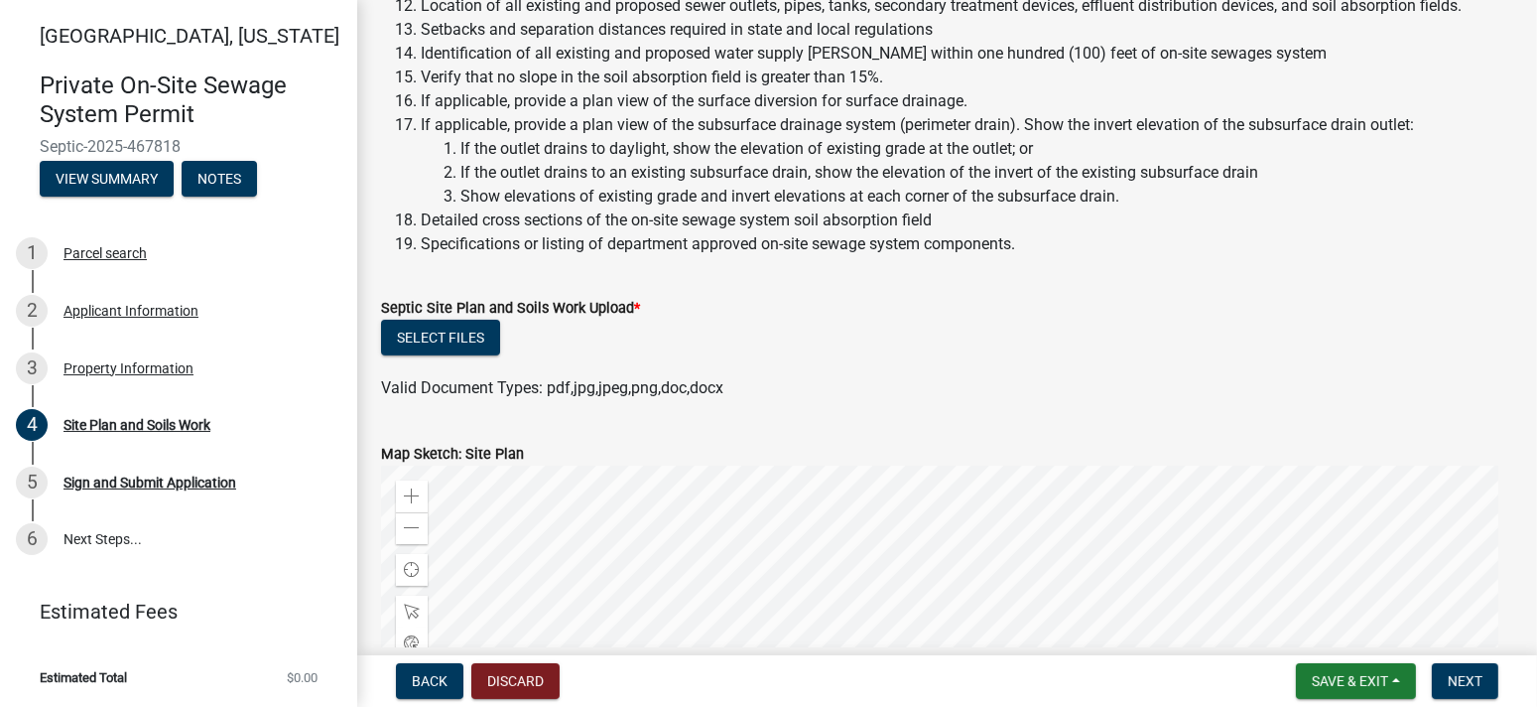
scroll to position [661, 0]
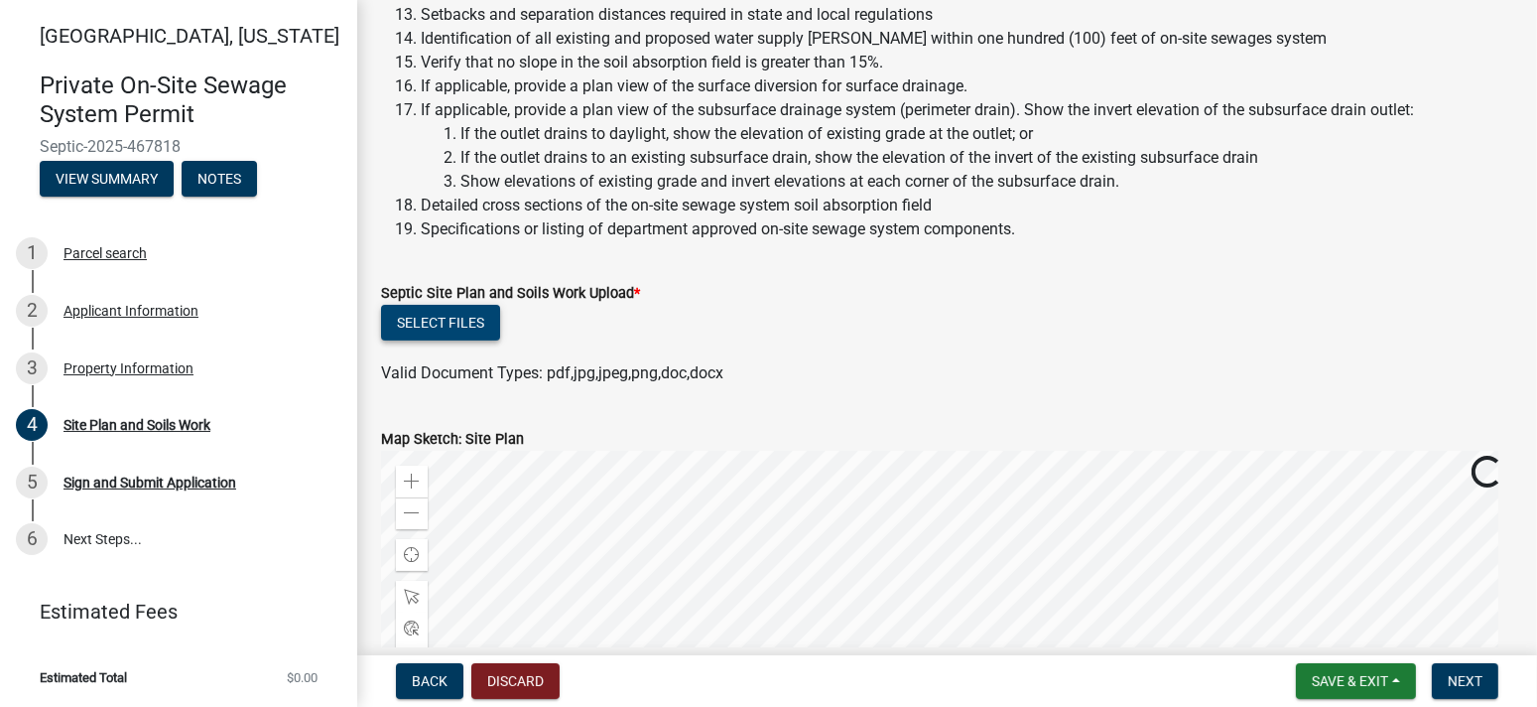
click at [463, 322] on button "Select files" at bounding box center [440, 323] width 119 height 36
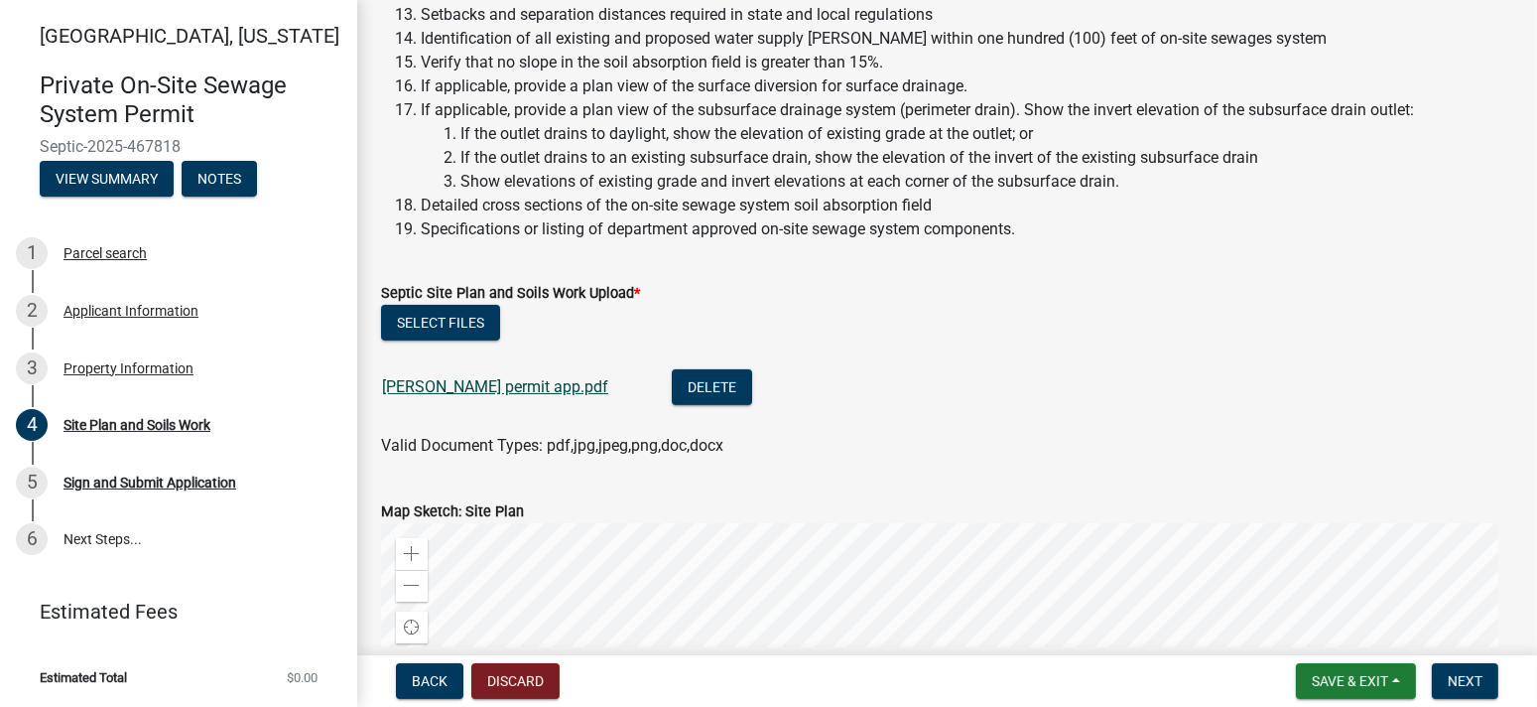
click at [484, 388] on link "[PERSON_NAME] permit app.pdf" at bounding box center [495, 386] width 226 height 19
click at [1475, 683] on span "Next" at bounding box center [1465, 681] width 35 height 16
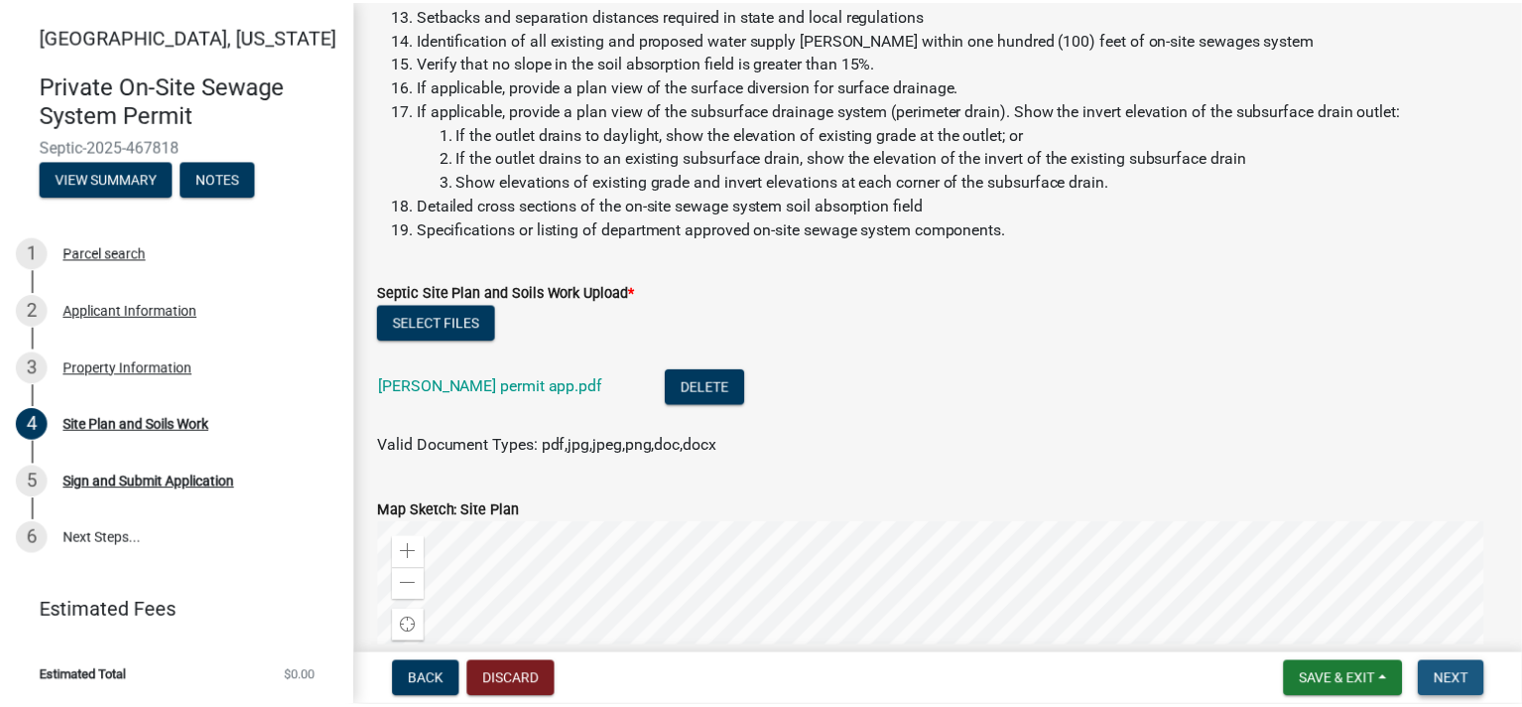
scroll to position [0, 0]
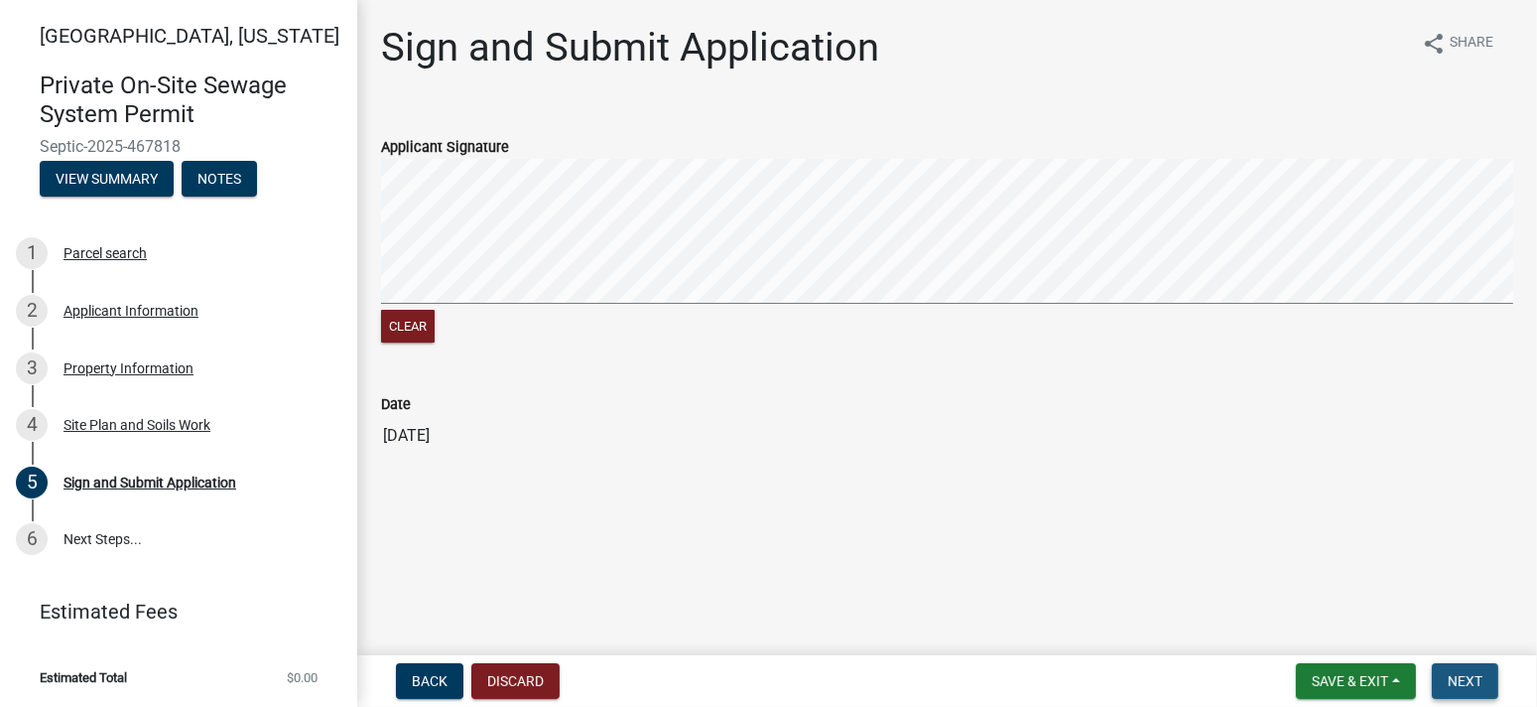
click at [1464, 668] on button "Next" at bounding box center [1465, 681] width 66 height 36
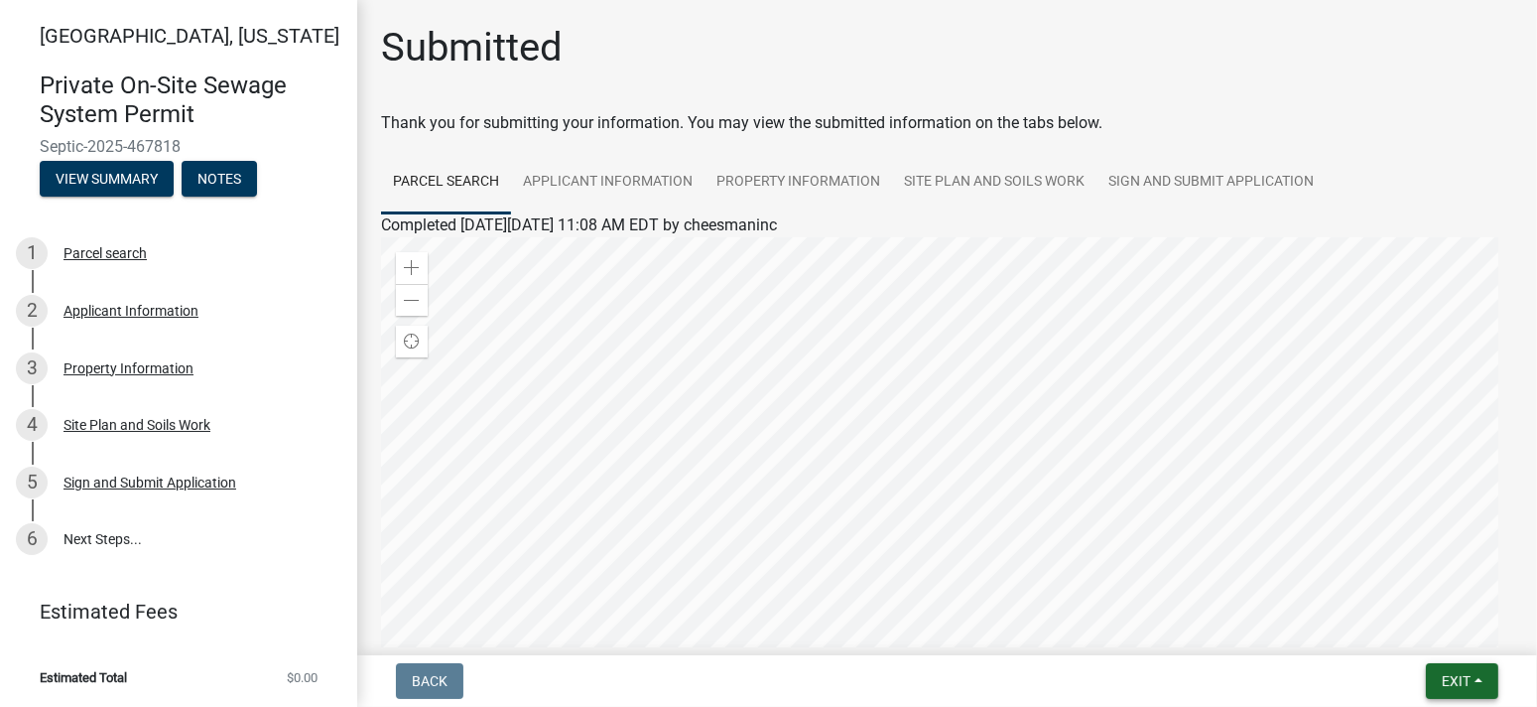
click at [1474, 681] on button "Exit" at bounding box center [1462, 681] width 72 height 36
click at [1445, 625] on button "Save & Exit" at bounding box center [1418, 629] width 159 height 48
